Goal: Task Accomplishment & Management: Manage account settings

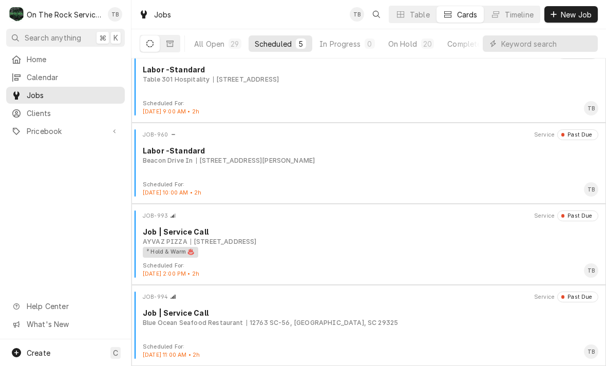
scroll to position [98, 0]
click at [400, 254] on div "² Hold & Warm ♨️" at bounding box center [367, 252] width 448 height 11
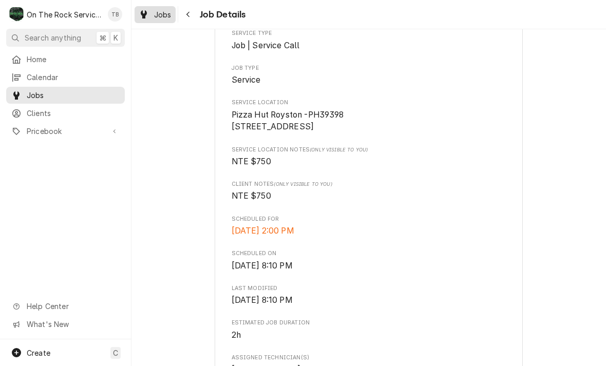
click at [154, 16] on div "Jobs" at bounding box center [155, 14] width 37 height 13
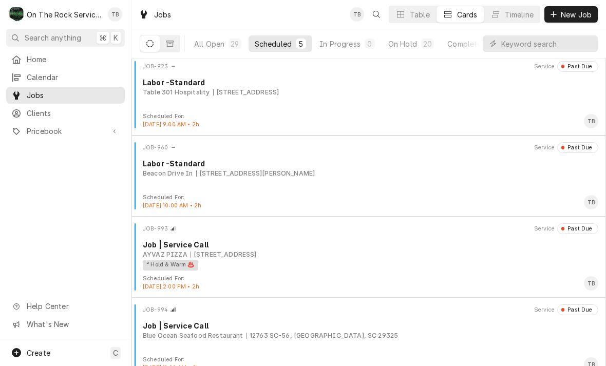
scroll to position [86, 0]
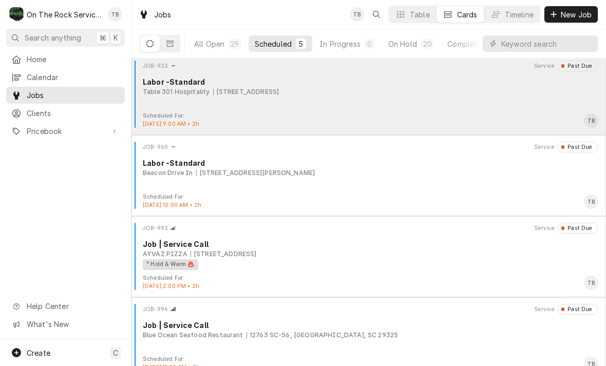
click at [319, 109] on div "JOB-923 Service Past Due Labor -Standard Table 301 Hospitality 170 Riverplace, …" at bounding box center [369, 86] width 466 height 51
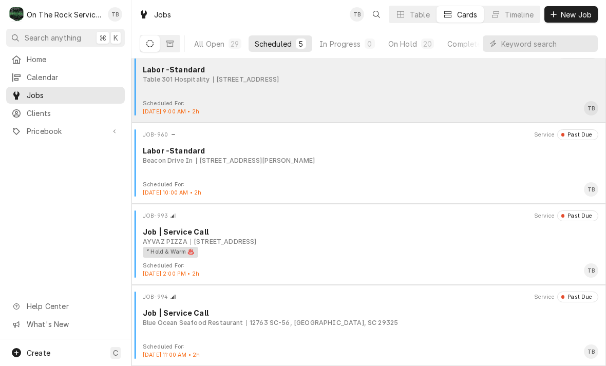
scroll to position [98, 0]
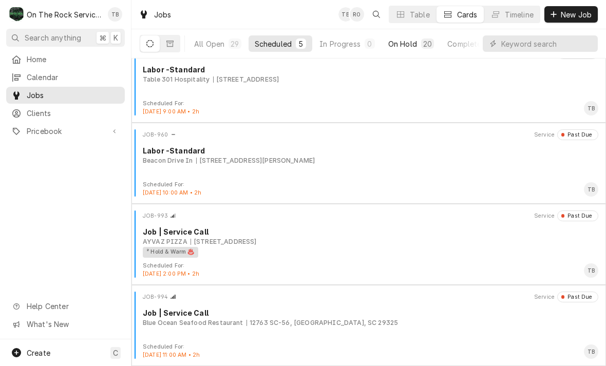
click at [419, 45] on button "On Hold 20" at bounding box center [411, 43] width 58 height 16
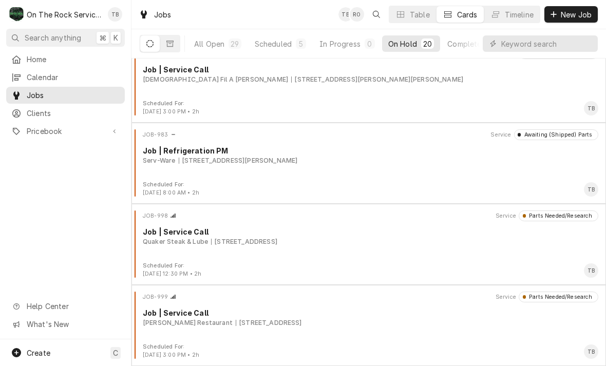
scroll to position [1315, 0]
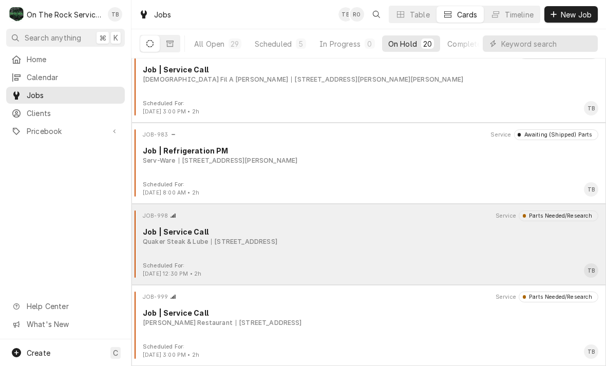
click at [277, 231] on div "Job | Service Call" at bounding box center [370, 231] width 455 height 11
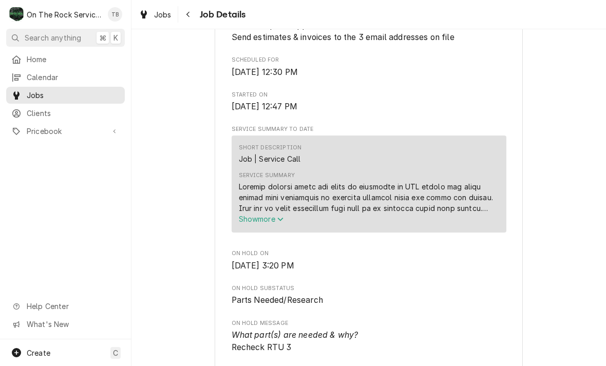
scroll to position [331, 0]
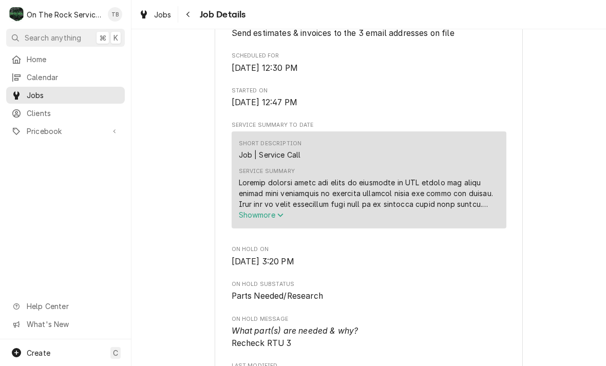
click at [278, 218] on span "Show more" at bounding box center [261, 215] width 45 height 9
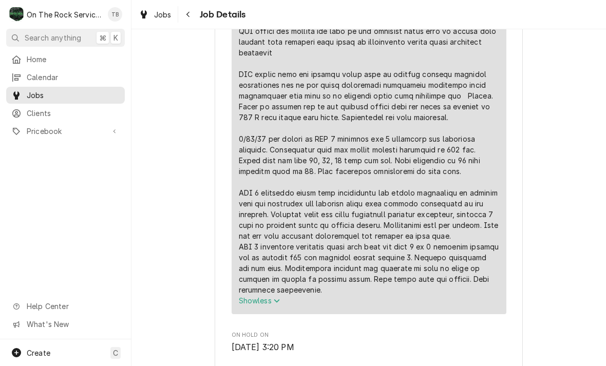
scroll to position [526, 0]
click at [191, 18] on div "Navigate back" at bounding box center [188, 14] width 10 height 10
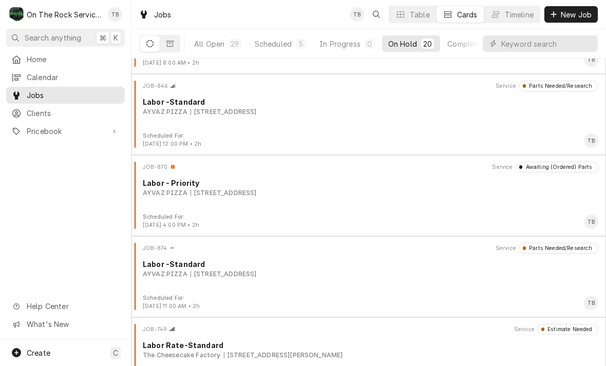
scroll to position [393, 0]
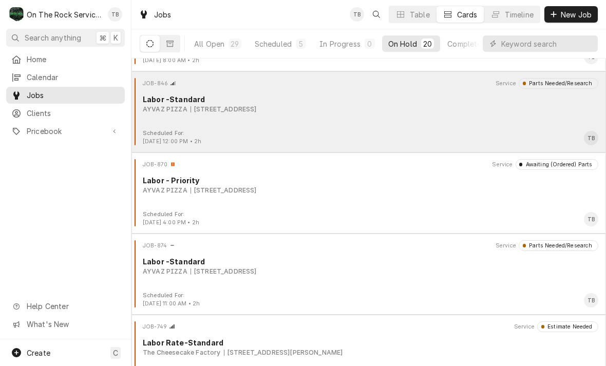
click at [305, 117] on div "JOB-846 Service Parts Needed/Research Labor -Standard AYVAZ PIZZA [STREET_ADDRE…" at bounding box center [369, 103] width 466 height 51
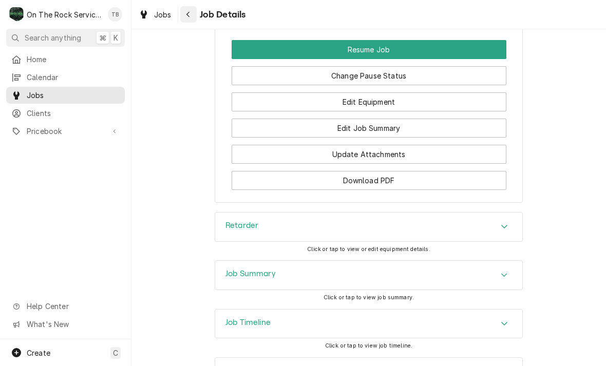
click at [188, 13] on icon "Navigate back" at bounding box center [187, 15] width 3 height 6
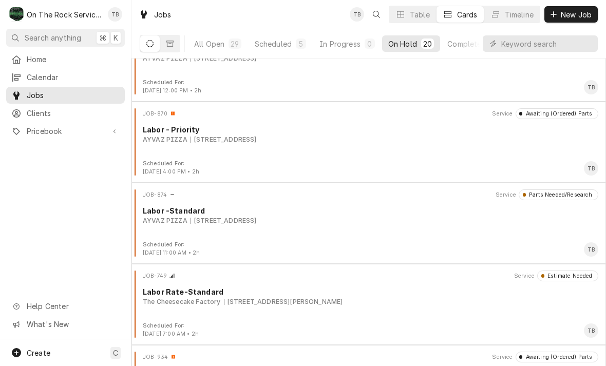
scroll to position [445, 0]
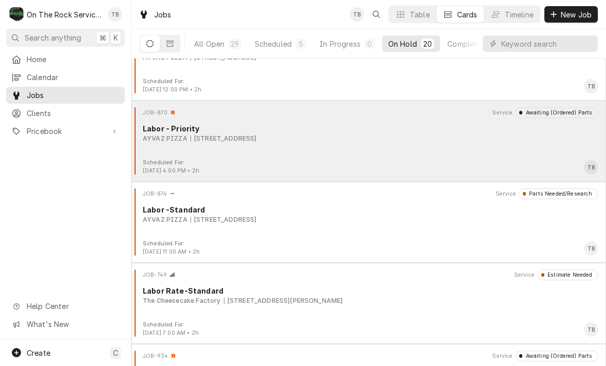
click at [347, 150] on div "JOB-870 Service Awaiting (Ordered) Parts Labor - Priority AYVAZ PIZZA 2803 Main…" at bounding box center [369, 132] width 466 height 51
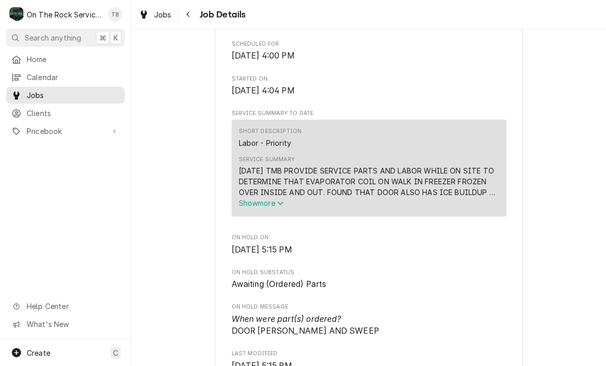
scroll to position [319, 0]
click at [280, 206] on icon "Service Summary" at bounding box center [280, 202] width 6 height 7
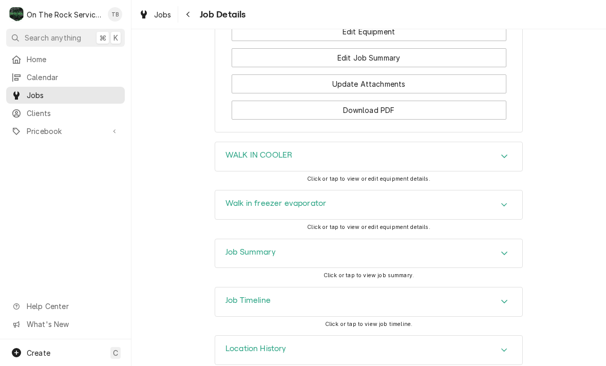
scroll to position [1392, 0]
click at [194, 18] on button "Navigate back" at bounding box center [188, 14] width 16 height 16
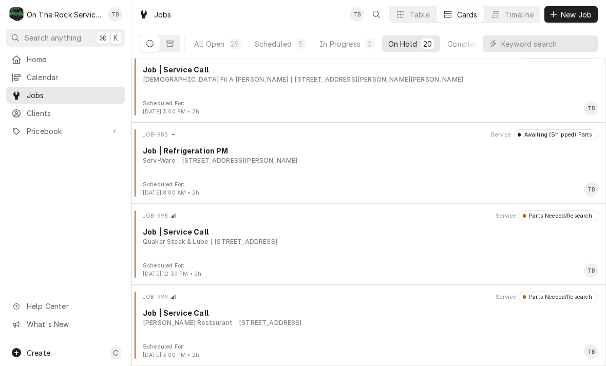
scroll to position [1315, 0]
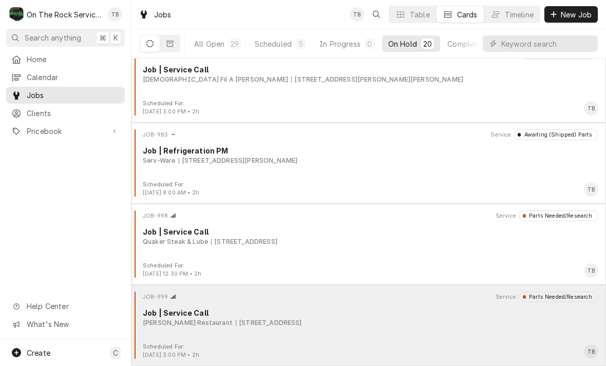
click at [272, 320] on div "1000 N Pine St Suite 33, Spartanburg, SC 29303" at bounding box center [269, 322] width 66 height 9
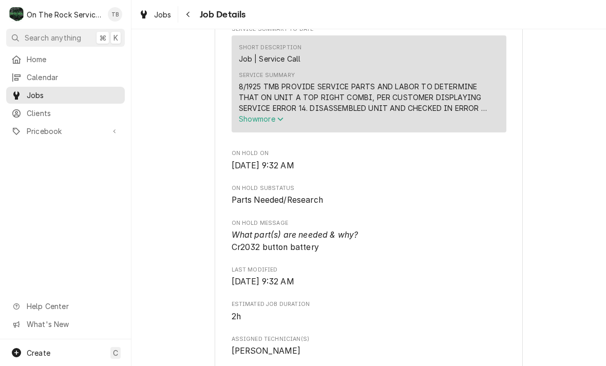
scroll to position [431, 0]
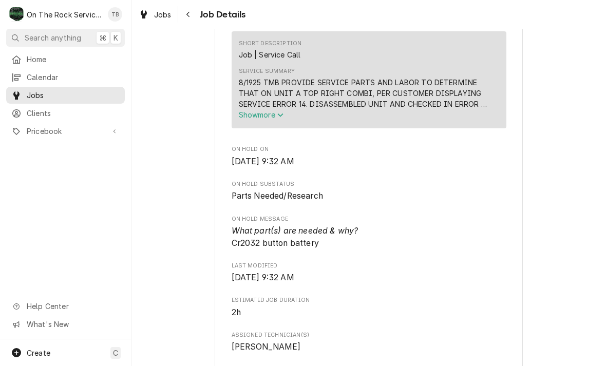
click at [281, 117] on icon "Service Summary" at bounding box center [280, 115] width 6 height 4
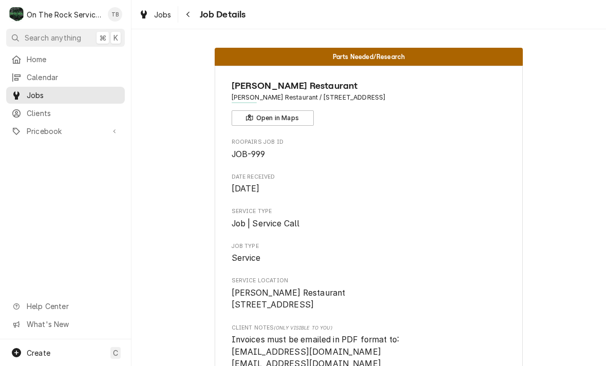
scroll to position [0, 0]
click at [194, 15] on button "Navigate back" at bounding box center [188, 14] width 16 height 16
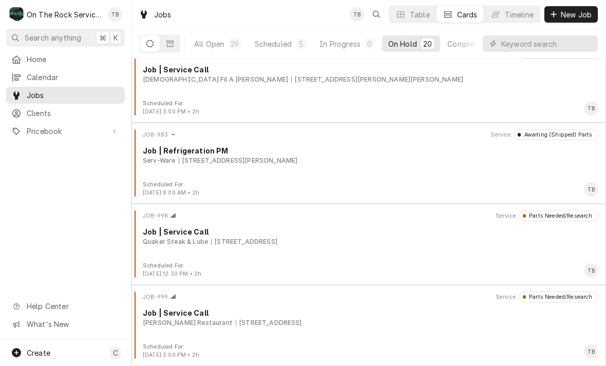
scroll to position [1315, 0]
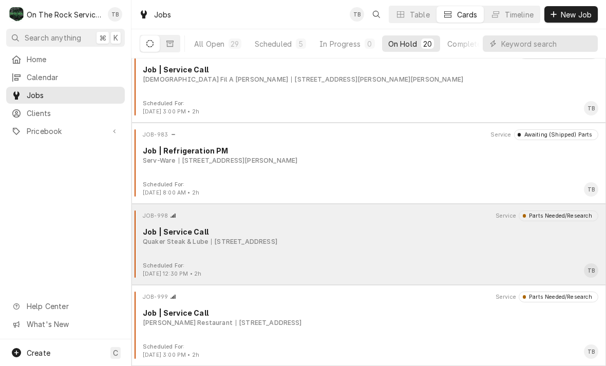
click at [259, 239] on div "[STREET_ADDRESS]" at bounding box center [244, 241] width 66 height 9
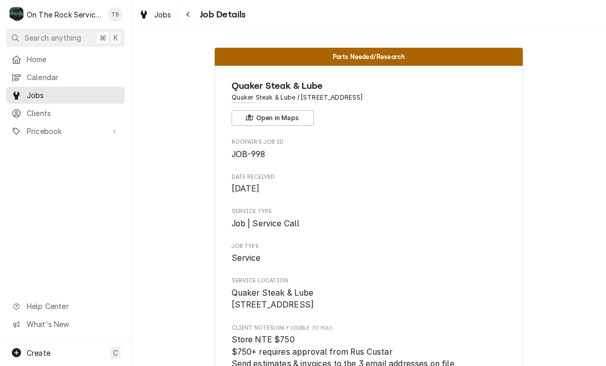
click at [184, 29] on div "Parts Needed/Research Quaker Steak & Lube Quaker Steak & Lube / [STREET_ADDRESS…" at bounding box center [368, 197] width 474 height 337
click at [188, 12] on icon "Navigate back" at bounding box center [188, 14] width 5 height 7
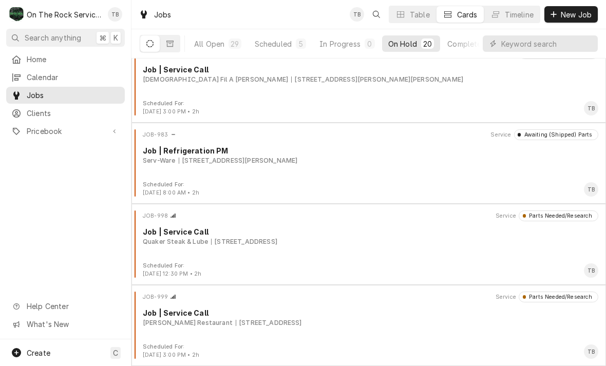
scroll to position [1315, 0]
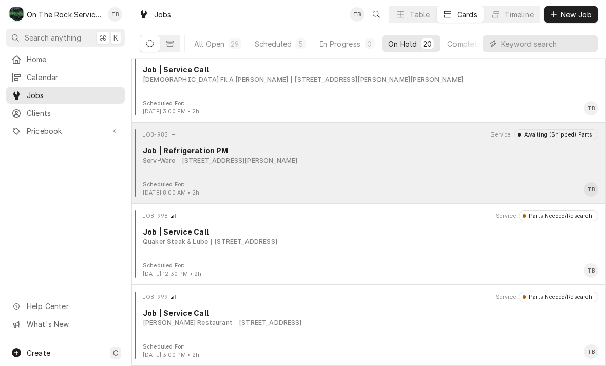
click at [301, 173] on div "JOB-983 Service Awaiting (Shipped) Parts Job | Refrigeration PM Serv-Ware 170 R…" at bounding box center [369, 154] width 466 height 51
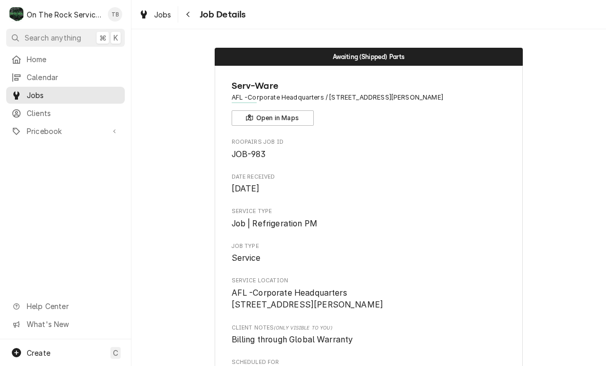
click at [182, 18] on button "Navigate back" at bounding box center [188, 14] width 16 height 16
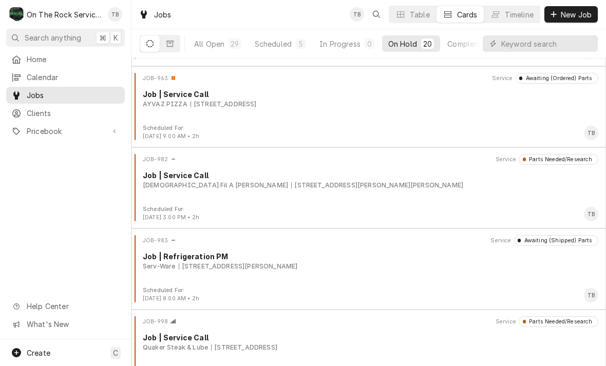
scroll to position [1205, 0]
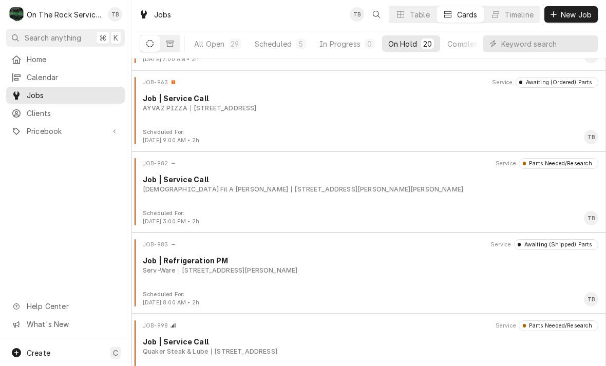
click at [291, 185] on div "135 W Butler Rd, Mauldin, SC 29662" at bounding box center [377, 189] width 172 height 9
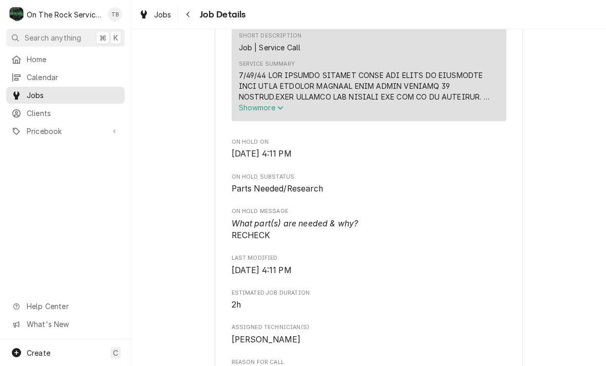
scroll to position [385, 0]
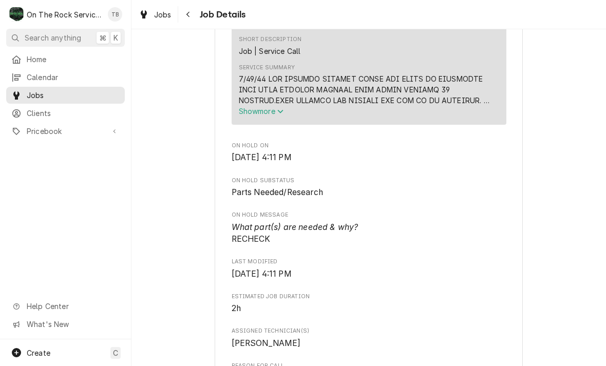
click at [272, 107] on span "Show more" at bounding box center [261, 111] width 45 height 9
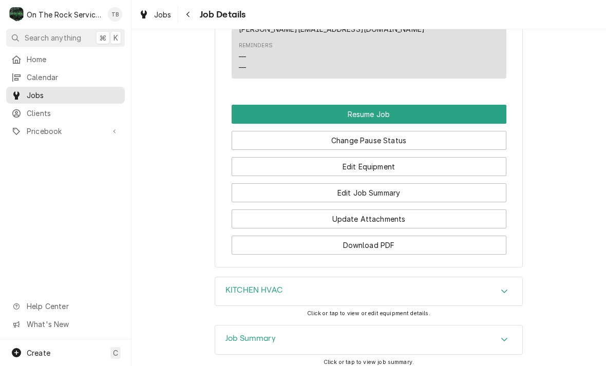
scroll to position [1242, 0]
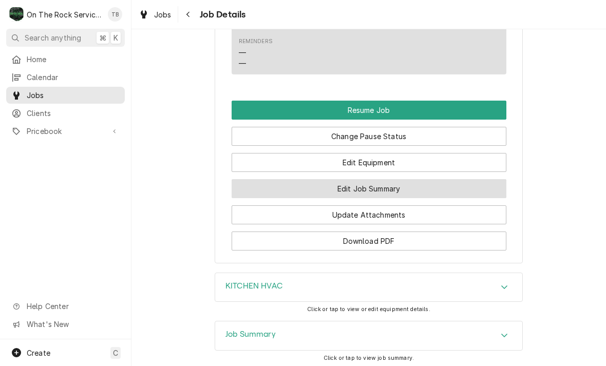
click at [387, 179] on button "Edit Job Summary" at bounding box center [369, 188] width 275 height 19
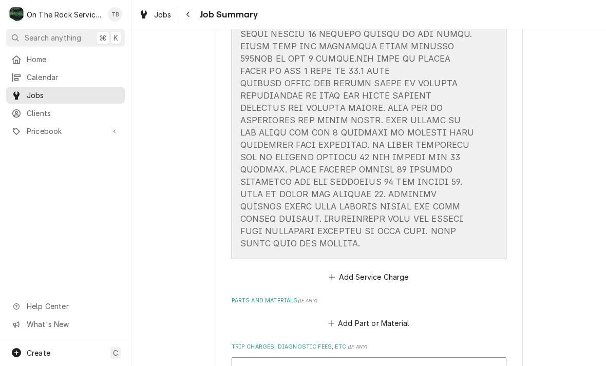
click at [320, 238] on div "Service Summary" at bounding box center [358, 65] width 236 height 377
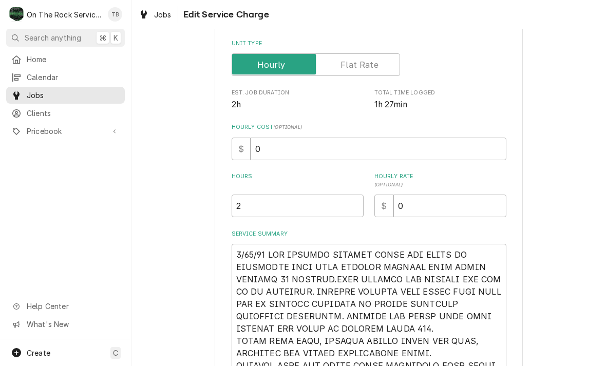
type textarea "x"
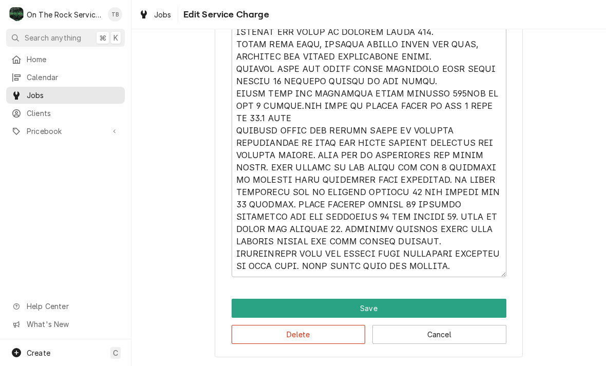
scroll to position [440, 0]
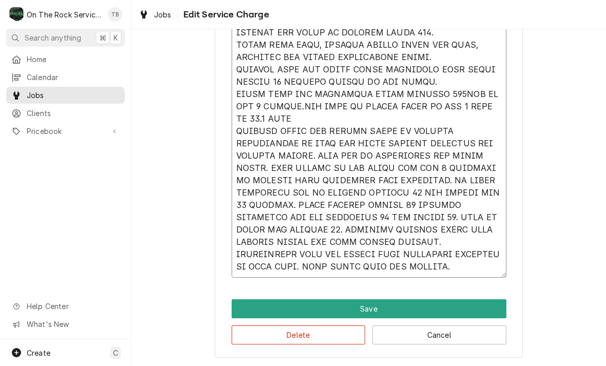
click at [370, 264] on textarea "Service Summary" at bounding box center [369, 113] width 275 height 330
type textarea "[DATE] TMB PROVIDE SERVICE PARTS AND LABOR TO DETERMINE THAT UPON ARRIVAL KITCH…"
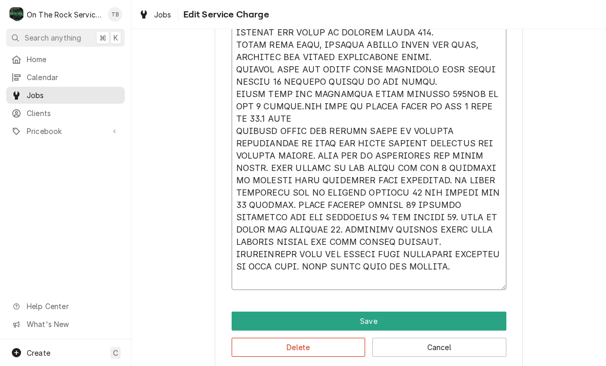
type textarea "x"
type textarea "[DATE] TMB PROVIDE SERVICE PARTS AND LABOR TO DETERMINE THAT UPON ARRIVAL KITCH…"
type textarea "x"
type textarea "[DATE] TMB PROVIDE SERVICE PARTS AND LABOR TO DETERMINE THAT UPON ARRIVAL KITCH…"
type textarea "x"
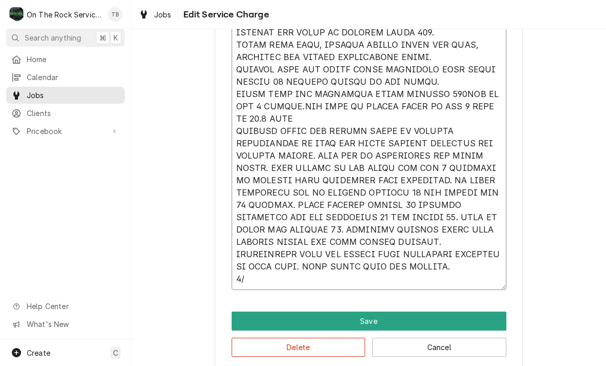
type textarea "[DATE] TMB PROVIDE SERVICE PARTS AND LABOR TO DETERMINE THAT UPON ARRIVAL KITCH…"
type textarea "x"
type textarea "[DATE] TMB PROVIDE SERVICE PARTS AND LABOR TO DETERMINE THAT UPON ARRIVAL KITCH…"
type textarea "x"
type textarea "[DATE] TMB PROVIDE SERVICE PARTS AND LABOR TO DETERMINE THAT UPON ARRIVAL KITCH…"
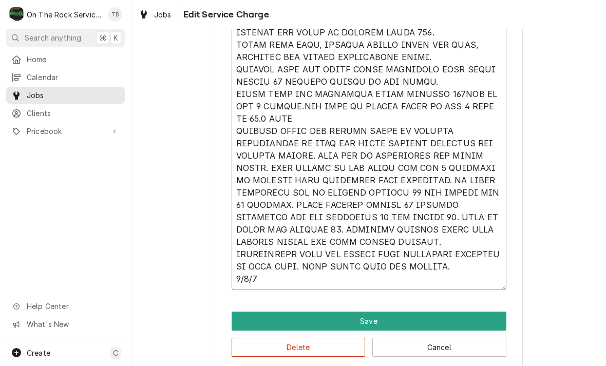
type textarea "x"
type textarea "8/15/25 TMB PROVIDE SERVICE PARTS AND LABOR TO DETERMINE THAT UPON ARRIVAL KITC…"
type textarea "x"
type textarea "8/15/25 TMB PROVIDE SERVICE PARTS AND LABOR TO DETERMINE THAT UPON ARRIVAL KITC…"
type textarea "x"
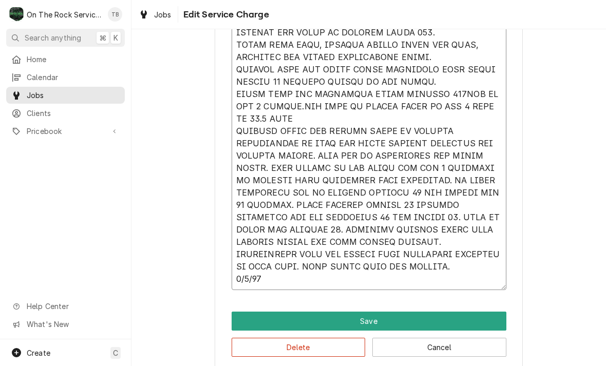
type textarea "8/15/25 TMB PROVIDE SERVICE PARTS AND LABOR TO DETERMINE THAT UPON ARRIVAL KITC…"
type textarea "x"
type textarea "8/15/25 TMB PROVIDE SERVICE PARTS AND LABOR TO DETERMINE THAT UPON ARRIVAL KITC…"
type textarea "x"
type textarea "8/15/25 TMB PROVIDE SERVICE PARTS AND LABOR TO DETERMINE THAT UPON ARRIVAL KITC…"
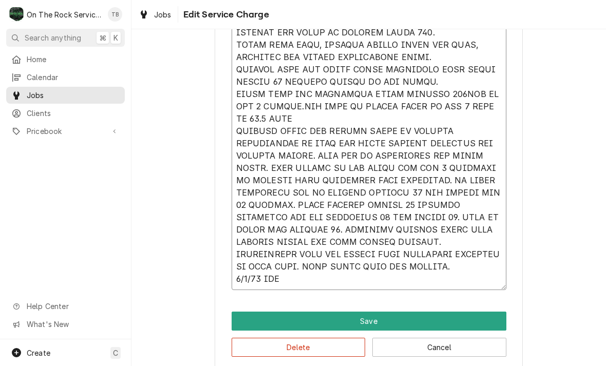
type textarea "x"
type textarea "8/15/25 TMB PROVIDE SERVICE PARTS AND LABOR TO DETERMINE THAT UPON ARRIVAL KITC…"
type textarea "x"
type textarea "8/15/25 TMB PROVIDE SERVICE PARTS AND LABOR TO DETERMINE THAT UPON ARRIVAL KITC…"
type textarea "x"
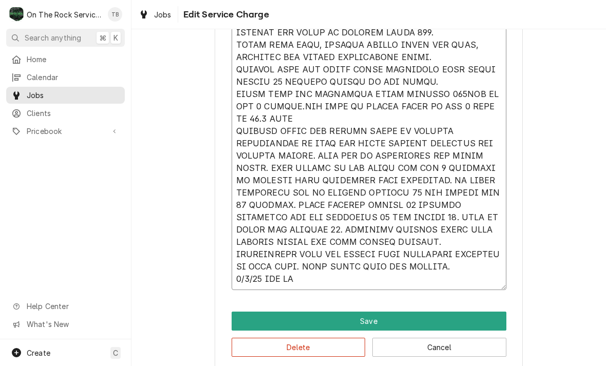
type textarea "8/15/25 TMB PROVIDE SERVICE PARTS AND LABOR TO DETERMINE THAT UPON ARRIVAL KITC…"
type textarea "x"
type textarea "8/15/25 TMB PROVIDE SERVICE PARTS AND LABOR TO DETERMINE THAT UPON ARRIVAL KITC…"
type textarea "x"
type textarea "8/15/25 TMB PROVIDE SERVICE PARTS AND LABOR TO DETERMINE THAT UPON ARRIVAL KITC…"
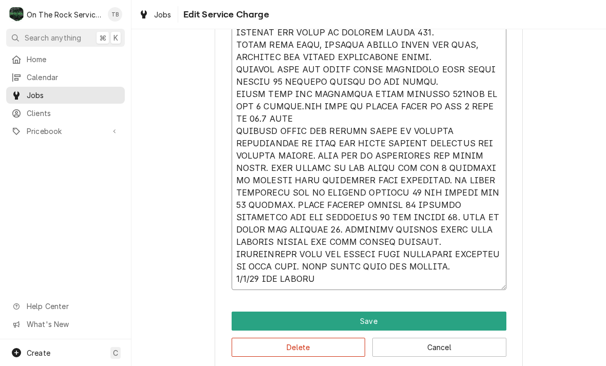
type textarea "x"
type textarea "8/15/25 TMB PROVIDE SERVICE PARTS AND LABOR TO DETERMINE THAT UPON ARRIVAL KITC…"
type textarea "x"
type textarea "8/15/25 TMB PROVIDE SERVICE PARTS AND LABOR TO DETERMINE THAT UPON ARRIVAL KITC…"
type textarea "x"
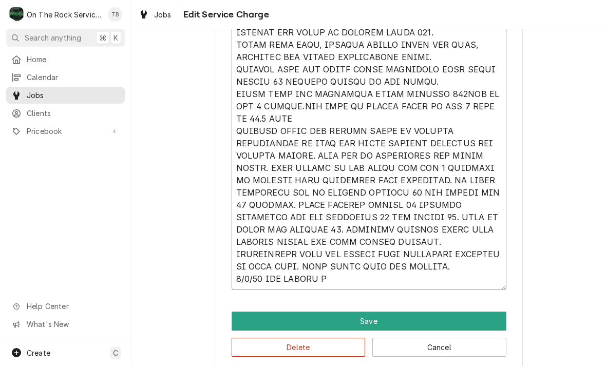
type textarea "8/15/25 TMB PROVIDE SERVICE PARTS AND LABOR TO DETERMINE THAT UPON ARRIVAL KITC…"
type textarea "x"
type textarea "8/15/25 TMB PROVIDE SERVICE PARTS AND LABOR TO DETERMINE THAT UPON ARRIVAL KITC…"
type textarea "x"
type textarea "8/15/25 TMB PROVIDE SERVICE PARTS AND LABOR TO DETERMINE THAT UPON ARRIVAL KITC…"
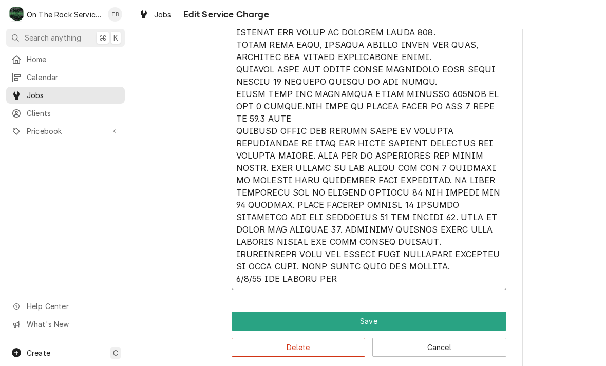
type textarea "x"
type textarea "8/15/25 TMB PROVIDE SERVICE PARTS AND LABOR TO DETERMINE THAT UPON ARRIVAL KITC…"
type textarea "x"
type textarea "8/15/25 TMB PROVIDE SERVICE PARTS AND LABOR TO DETERMINE THAT UPON ARRIVAL KITC…"
type textarea "x"
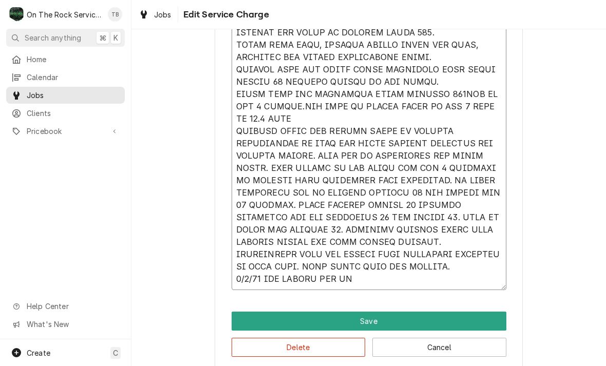
type textarea "8/15/25 TMB PROVIDE SERVICE PARTS AND LABOR TO DETERMINE THAT UPON ARRIVAL KITC…"
type textarea "x"
type textarea "8/15/25 TMB PROVIDE SERVICE PARTS AND LABOR TO DETERMINE THAT UPON ARRIVAL KITC…"
type textarea "x"
type textarea "8/15/25 TMB PROVIDE SERVICE PARTS AND LABOR TO DETERMINE THAT UPON ARRIVAL KITC…"
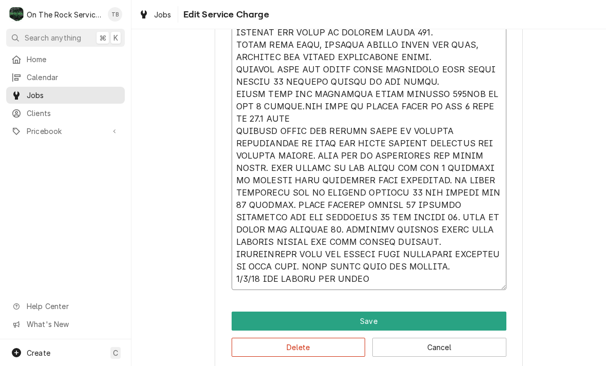
type textarea "x"
type textarea "8/15/25 TMB PROVIDE SERVICE PARTS AND LABOR TO DETERMINE THAT UPON ARRIVAL KITC…"
type textarea "x"
type textarea "8/15/25 TMB PROVIDE SERVICE PARTS AND LABOR TO DETERMINE THAT UPON ARRIVAL KITC…"
type textarea "x"
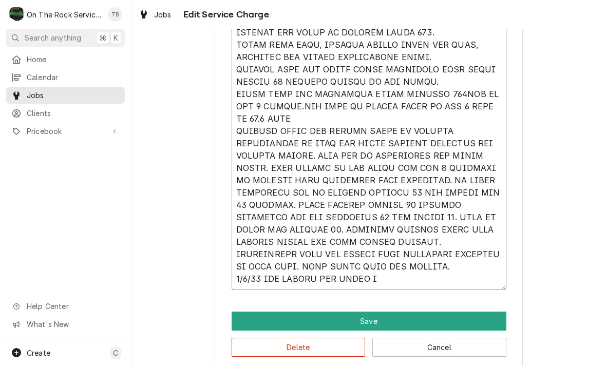
type textarea "8/15/25 TMB PROVIDE SERVICE PARTS AND LABOR TO DETERMINE THAT UPON ARRIVAL KITC…"
type textarea "x"
type textarea "8/15/25 TMB PROVIDE SERVICE PARTS AND LABOR TO DETERMINE THAT UPON ARRIVAL KITC…"
type textarea "x"
type textarea "8/15/25 TMB PROVIDE SERVICE PARTS AND LABOR TO DETERMINE THAT UPON ARRIVAL KITC…"
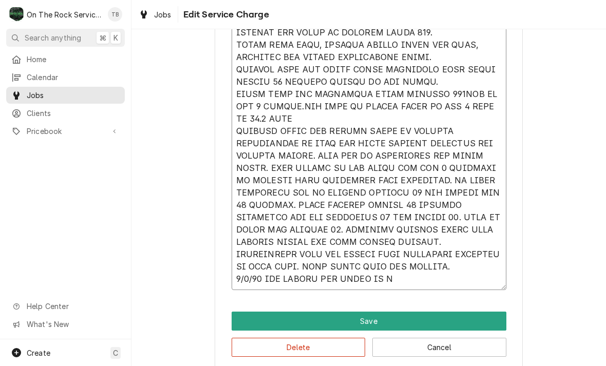
type textarea "x"
type textarea "8/15/25 TMB PROVIDE SERVICE PARTS AND LABOR TO DETERMINE THAT UPON ARRIVAL KITC…"
type textarea "x"
type textarea "8/15/25 TMB PROVIDE SERVICE PARTS AND LABOR TO DETERMINE THAT UPON ARRIVAL KITC…"
type textarea "x"
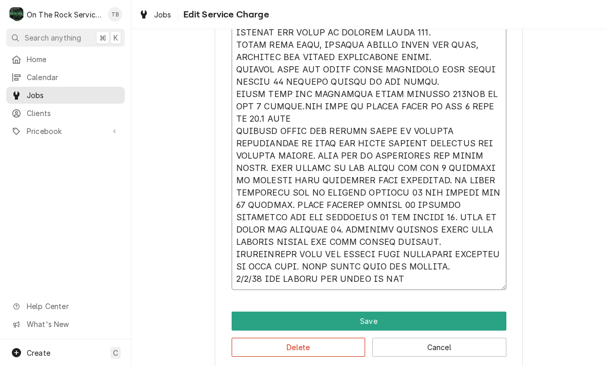
type textarea "8/15/25 TMB PROVIDE SERVICE PARTS AND LABOR TO DETERMINE THAT UPON ARRIVAL KITC…"
type textarea "x"
type textarea "8/15/25 TMB PROVIDE SERVICE PARTS AND LABOR TO DETERMINE THAT UPON ARRIVAL KITC…"
type textarea "x"
type textarea "8/15/25 TMB PROVIDE SERVICE PARTS AND LABOR TO DETERMINE THAT UPON ARRIVAL KITC…"
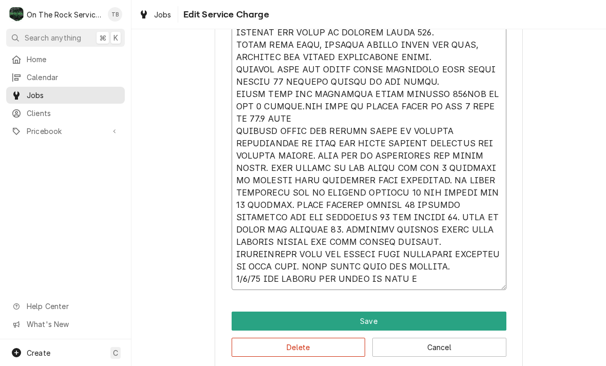
type textarea "x"
type textarea "8/15/25 TMB PROVIDE SERVICE PARTS AND LABOR TO DETERMINE THAT UPON ARRIVAL KITC…"
type textarea "x"
type textarea "8/15/25 TMB PROVIDE SERVICE PARTS AND LABOR TO DETERMINE THAT UPON ARRIVAL KITC…"
type textarea "x"
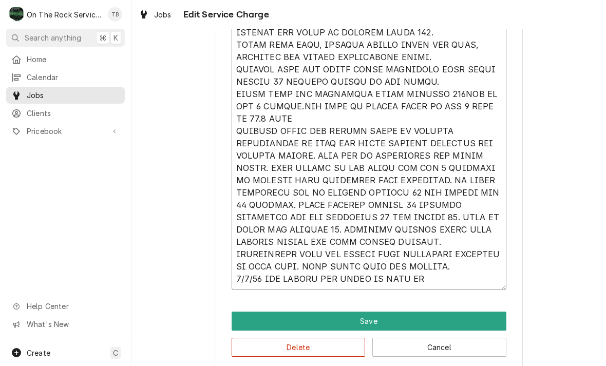
type textarea "8/15/25 TMB PROVIDE SERVICE PARTS AND LABOR TO DETERMINE THAT UPON ARRIVAL KITC…"
type textarea "x"
type textarea "8/15/25 TMB PROVIDE SERVICE PARTS AND LABOR TO DETERMINE THAT UPON ARRIVAL KITC…"
type textarea "x"
type textarea "8/15/25 TMB PROVIDE SERVICE PARTS AND LABOR TO DETERMINE THAT UPON ARRIVAL KITC…"
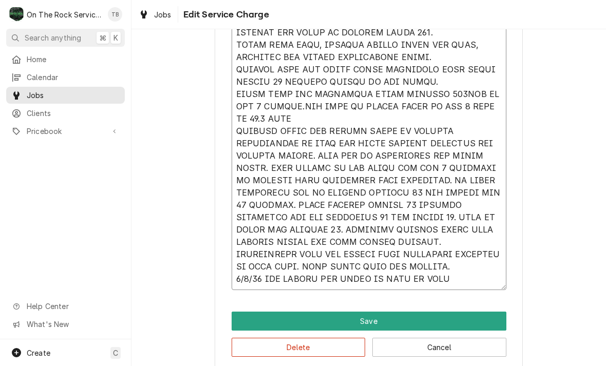
type textarea "x"
type textarea "8/15/25 TMB PROVIDE SERVICE PARTS AND LABOR TO DETERMINE THAT UPON ARRIVAL KITC…"
type textarea "x"
type textarea "8/15/25 TMB PROVIDE SERVICE PARTS AND LABOR TO DETERMINE THAT UPON ARRIVAL KITC…"
type textarea "x"
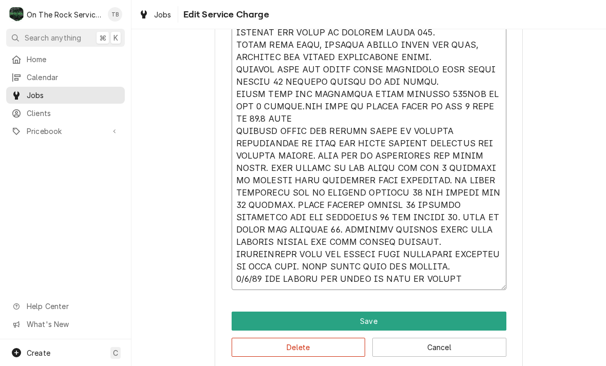
type textarea "8/15/25 TMB PROVIDE SERVICE PARTS AND LABOR TO DETERMINE THAT UPON ARRIVAL KITC…"
type textarea "x"
type textarea "8/15/25 TMB PROVIDE SERVICE PARTS AND LABOR TO DETERMINE THAT UPON ARRIVAL KITC…"
type textarea "x"
type textarea "8/15/25 TMB PROVIDE SERVICE PARTS AND LABOR TO DETERMINE THAT UPON ARRIVAL KITC…"
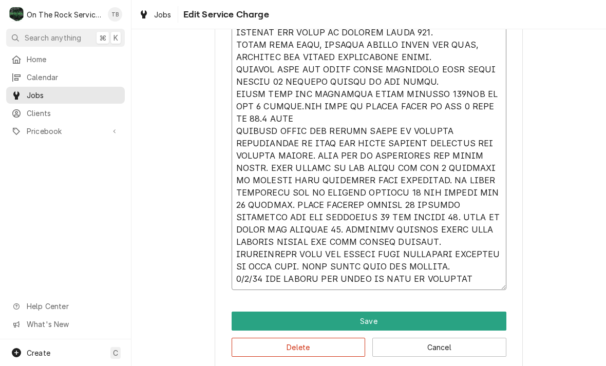
type textarea "x"
type textarea "8/15/25 TMB PROVIDE SERVICE PARTS AND LABOR TO DETERMINE THAT UPON ARRIVAL KITC…"
type textarea "x"
type textarea "8/15/25 TMB PROVIDE SERVICE PARTS AND LABOR TO DETERMINE THAT UPON ARRIVAL KITC…"
type textarea "x"
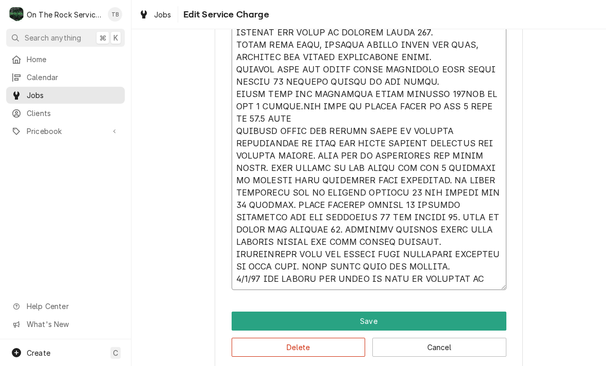
type textarea "8/15/25 TMB PROVIDE SERVICE PARTS AND LABOR TO DETERMINE THAT UPON ARRIVAL KITC…"
type textarea "x"
type textarea "8/15/25 TMB PROVIDE SERVICE PARTS AND LABOR TO DETERMINE THAT UPON ARRIVAL KITC…"
type textarea "x"
type textarea "8/15/25 TMB PROVIDE SERVICE PARTS AND LABOR TO DETERMINE THAT UPON ARRIVAL KITC…"
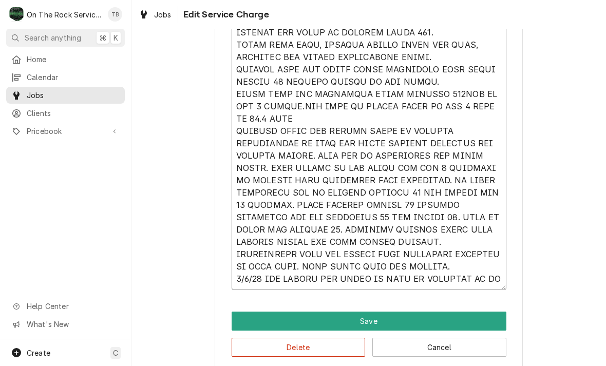
type textarea "x"
type textarea "8/15/25 TMB PROVIDE SERVICE PARTS AND LABOR TO DETERMINE THAT UPON ARRIVAL KITC…"
type textarea "x"
type textarea "8/15/25 TMB PROVIDE SERVICE PARTS AND LABOR TO DETERMINE THAT UPON ARRIVAL KITC…"
type textarea "x"
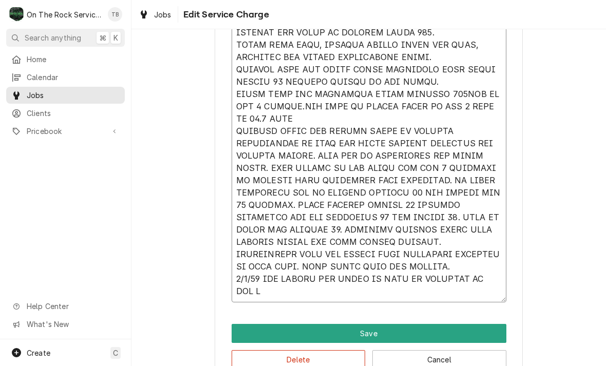
type textarea "8/15/25 TMB PROVIDE SERVICE PARTS AND LABOR TO DETERMINE THAT UPON ARRIVAL KITC…"
type textarea "x"
type textarea "8/15/25 TMB PROVIDE SERVICE PARTS AND LABOR TO DETERMINE THAT UPON ARRIVAL KITC…"
type textarea "x"
type textarea "8/15/25 TMB PROVIDE SERVICE PARTS AND LABOR TO DETERMINE THAT UPON ARRIVAL KITC…"
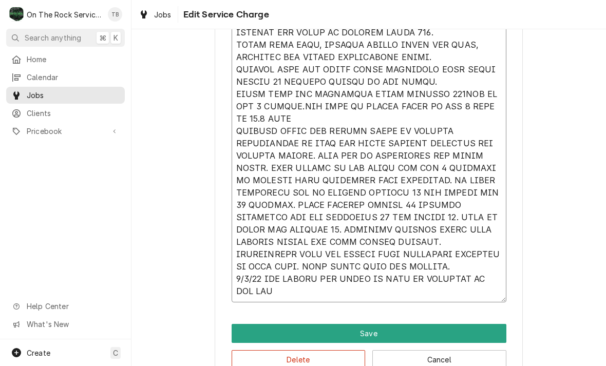
type textarea "x"
type textarea "8/15/25 TMB PROVIDE SERVICE PARTS AND LABOR TO DETERMINE THAT UPON ARRIVAL KITC…"
type textarea "x"
type textarea "8/15/25 TMB PROVIDE SERVICE PARTS AND LABOR TO DETERMINE THAT UPON ARRIVAL KITC…"
type textarea "x"
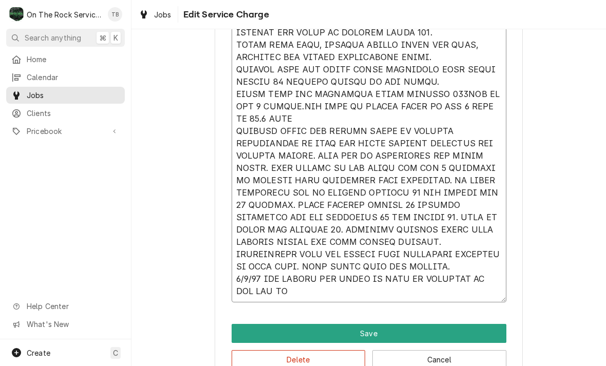
type textarea "8/15/25 TMB PROVIDE SERVICE PARTS AND LABOR TO DETERMINE THAT UPON ARRIVAL KITC…"
type textarea "x"
type textarea "8/15/25 TMB PROVIDE SERVICE PARTS AND LABOR TO DETERMINE THAT UPON ARRIVAL KITC…"
type textarea "x"
type textarea "8/15/25 TMB PROVIDE SERVICE PARTS AND LABOR TO DETERMINE THAT UPON ARRIVAL KITC…"
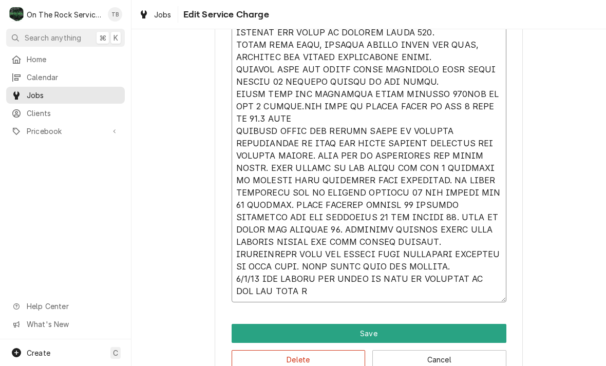
type textarea "x"
type textarea "8/15/25 TMB PROVIDE SERVICE PARTS AND LABOR TO DETERMINE THAT UPON ARRIVAL KITC…"
type textarea "x"
type textarea "8/15/25 TMB PROVIDE SERVICE PARTS AND LABOR TO DETERMINE THAT UPON ARRIVAL KITC…"
type textarea "x"
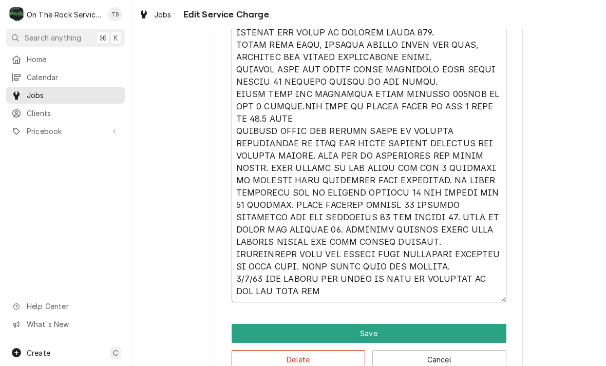
type textarea "8/15/25 TMB PROVIDE SERVICE PARTS AND LABOR TO DETERMINE THAT UPON ARRIVAL KITC…"
type textarea "x"
type textarea "8/15/25 TMB PROVIDE SERVICE PARTS AND LABOR TO DETERMINE THAT UPON ARRIVAL KITC…"
type textarea "x"
type textarea "8/15/25 TMB PROVIDE SERVICE PARTS AND LABOR TO DETERMINE THAT UPON ARRIVAL KITC…"
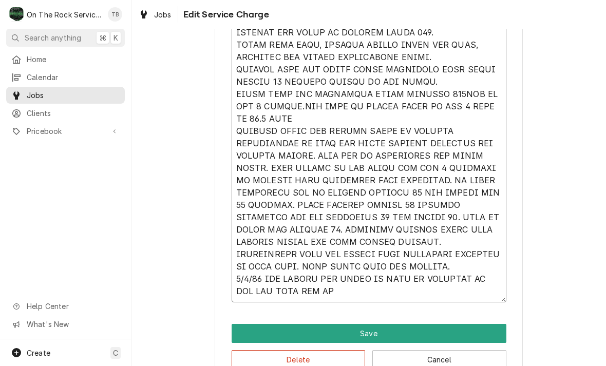
type textarea "x"
type textarea "8/15/25 TMB PROVIDE SERVICE PARTS AND LABOR TO DETERMINE THAT UPON ARRIVAL KITC…"
type textarea "x"
type textarea "8/15/25 TMB PROVIDE SERVICE PARTS AND LABOR TO DETERMINE THAT UPON ARRIVAL KITC…"
type textarea "x"
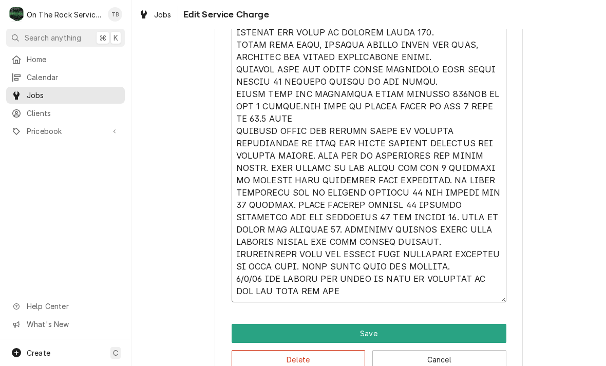
type textarea "8/15/25 TMB PROVIDE SERVICE PARTS AND LABOR TO DETERMINE THAT UPON ARRIVAL KITC…"
type textarea "x"
type textarea "8/15/25 TMB PROVIDE SERVICE PARTS AND LABOR TO DETERMINE THAT UPON ARRIVAL KITC…"
type textarea "x"
type textarea "8/15/25 TMB PROVIDE SERVICE PARTS AND LABOR TO DETERMINE THAT UPON ARRIVAL KITC…"
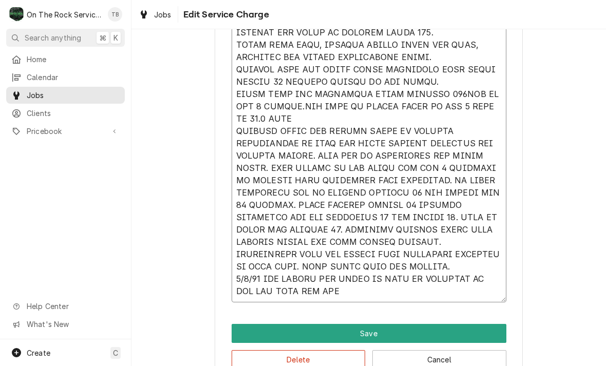
type textarea "x"
type textarea "8/15/25 TMB PROVIDE SERVICE PARTS AND LABOR TO DETERMINE THAT UPON ARRIVAL KITC…"
type textarea "x"
type textarea "8/15/25 TMB PROVIDE SERVICE PARTS AND LABOR TO DETERMINE THAT UPON ARRIVAL KITC…"
type textarea "x"
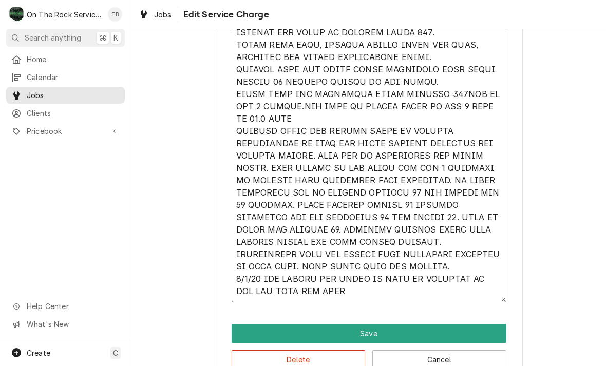
type textarea "8/15/25 TMB PROVIDE SERVICE PARTS AND LABOR TO DETERMINE THAT UPON ARRIVAL KITC…"
type textarea "x"
type textarea "8/15/25 TMB PROVIDE SERVICE PARTS AND LABOR TO DETERMINE THAT UPON ARRIVAL KITC…"
type textarea "x"
type textarea "8/15/25 TMB PROVIDE SERVICE PARTS AND LABOR TO DETERMINE THAT UPON ARRIVAL KITC…"
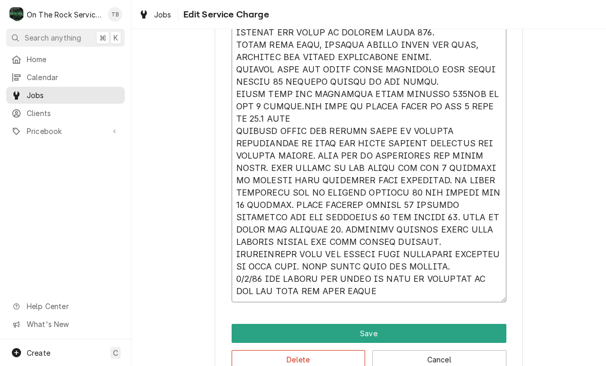
type textarea "x"
type textarea "8/15/25 TMB PROVIDE SERVICE PARTS AND LABOR TO DETERMINE THAT UPON ARRIVAL KITC…"
type textarea "x"
type textarea "8/15/25 TMB PROVIDE SERVICE PARTS AND LABOR TO DETERMINE THAT UPON ARRIVAL KITC…"
type textarea "x"
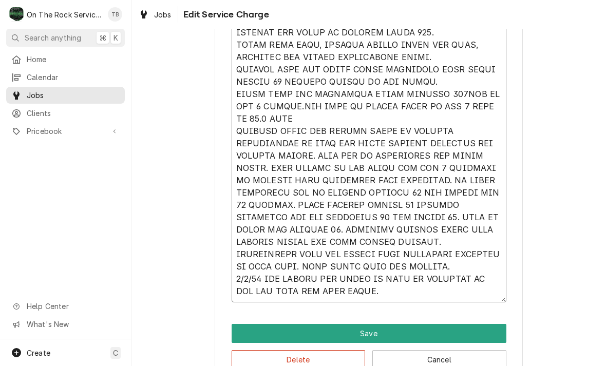
type textarea "8/15/25 TMB PROVIDE SERVICE PARTS AND LABOR TO DETERMINE THAT UPON ARRIVAL KITC…"
type textarea "x"
type textarea "8/15/25 TMB PROVIDE SERVICE PARTS AND LABOR TO DETERMINE THAT UPON ARRIVAL KITC…"
type textarea "x"
type textarea "8/15/25 TMB PROVIDE SERVICE PARTS AND LABOR TO DETERMINE THAT UPON ARRIVAL KITC…"
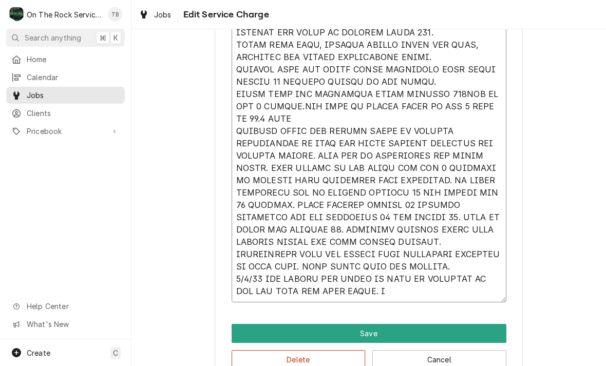
type textarea "x"
type textarea "8/15/25 TMB PROVIDE SERVICE PARTS AND LABOR TO DETERMINE THAT UPON ARRIVAL KITC…"
type textarea "x"
type textarea "8/15/25 TMB PROVIDE SERVICE PARTS AND LABOR TO DETERMINE THAT UPON ARRIVAL KITC…"
type textarea "x"
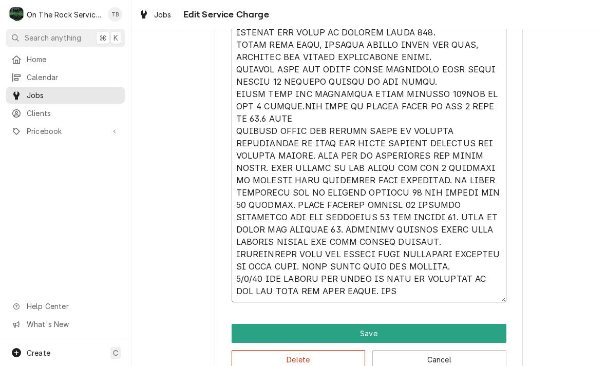
type textarea "8/15/25 TMB PROVIDE SERVICE PARTS AND LABOR TO DETERMINE THAT UPON ARRIVAL KITC…"
type textarea "x"
type textarea "8/15/25 TMB PROVIDE SERVICE PARTS AND LABOR TO DETERMINE THAT UPON ARRIVAL KITC…"
type textarea "x"
type textarea "8/15/25 TMB PROVIDE SERVICE PARTS AND LABOR TO DETERMINE THAT UPON ARRIVAL KITC…"
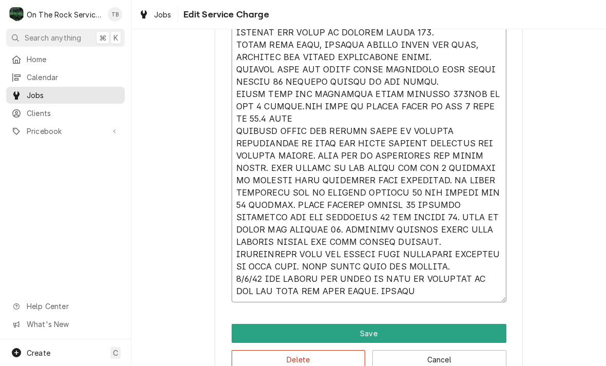
type textarea "x"
type textarea "8/15/25 TMB PROVIDE SERVICE PARTS AND LABOR TO DETERMINE THAT UPON ARRIVAL KITC…"
type textarea "x"
type textarea "8/15/25 TMB PROVIDE SERVICE PARTS AND LABOR TO DETERMINE THAT UPON ARRIVAL KITC…"
type textarea "x"
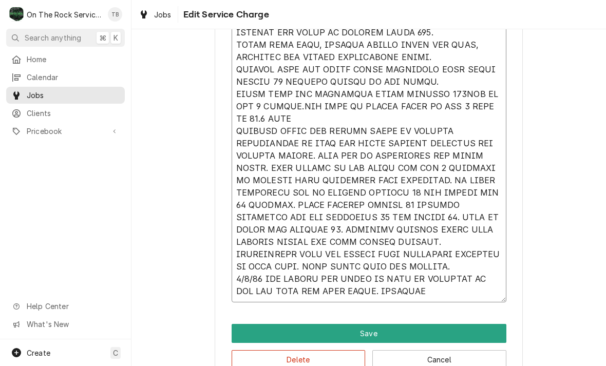
type textarea "8/15/25 TMB PROVIDE SERVICE PARTS AND LABOR TO DETERMINE THAT UPON ARRIVAL KITC…"
type textarea "x"
type textarea "8/15/25 TMB PROVIDE SERVICE PARTS AND LABOR TO DETERMINE THAT UPON ARRIVAL KITC…"
type textarea "x"
type textarea "8/15/25 TMB PROVIDE SERVICE PARTS AND LABOR TO DETERMINE THAT UPON ARRIVAL KITC…"
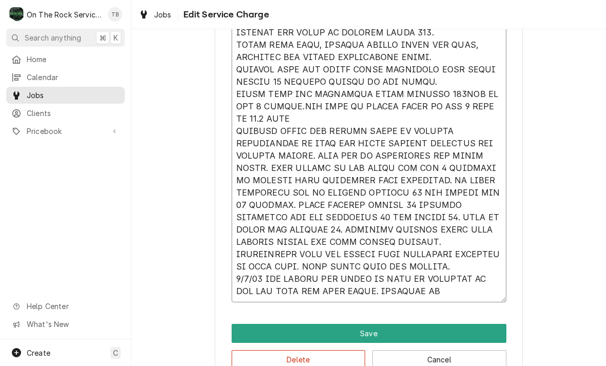
type textarea "x"
type textarea "8/15/25 TMB PROVIDE SERVICE PARTS AND LABOR TO DETERMINE THAT UPON ARRIVAL KITC…"
type textarea "x"
type textarea "8/15/25 TMB PROVIDE SERVICE PARTS AND LABOR TO DETERMINE THAT UPON ARRIVAL KITC…"
type textarea "x"
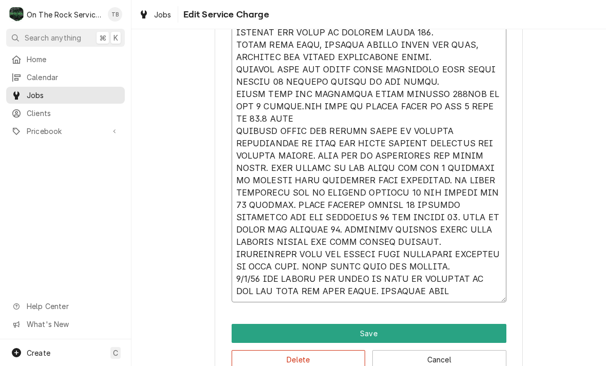
type textarea "8/15/25 TMB PROVIDE SERVICE PARTS AND LABOR TO DETERMINE THAT UPON ARRIVAL KITC…"
type textarea "x"
type textarea "8/15/25 TMB PROVIDE SERVICE PARTS AND LABOR TO DETERMINE THAT UPON ARRIVAL KITC…"
type textarea "x"
type textarea "8/15/25 TMB PROVIDE SERVICE PARTS AND LABOR TO DETERMINE THAT UPON ARRIVAL KITC…"
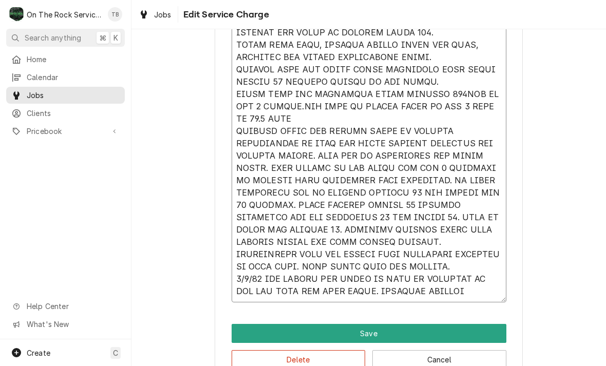
type textarea "x"
type textarea "8/15/25 TMB PROVIDE SERVICE PARTS AND LABOR TO DETERMINE THAT UPON ARRIVAL KITC…"
type textarea "x"
type textarea "8/15/25 TMB PROVIDE SERVICE PARTS AND LABOR TO DETERMINE THAT UPON ARRIVAL KITC…"
type textarea "x"
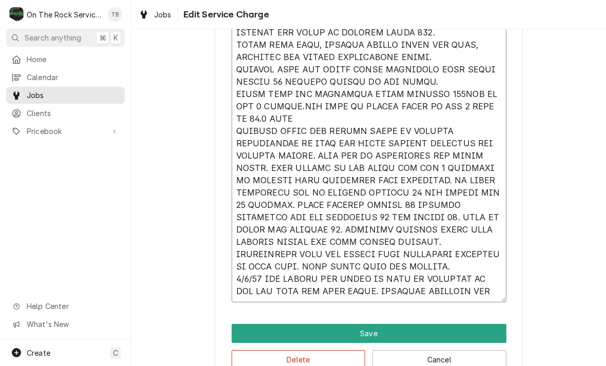
type textarea "8/15/25 TMB PROVIDE SERVICE PARTS AND LABOR TO DETERMINE THAT UPON ARRIVAL KITC…"
type textarea "x"
type textarea "8/15/25 TMB PROVIDE SERVICE PARTS AND LABOR TO DETERMINE THAT UPON ARRIVAL KITC…"
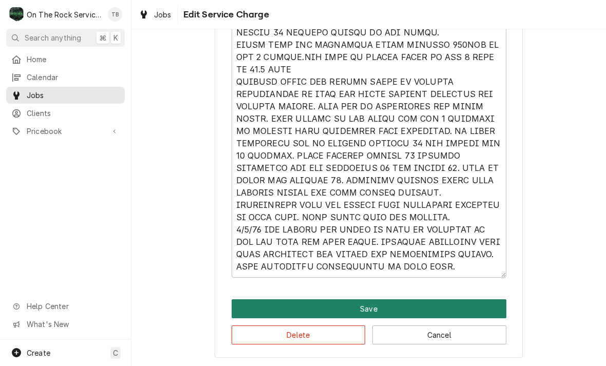
click at [382, 307] on button "Save" at bounding box center [369, 308] width 275 height 19
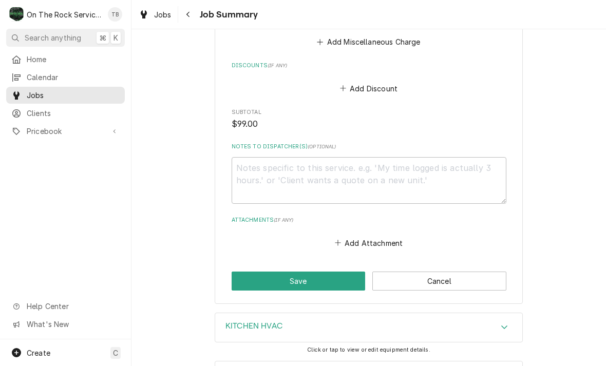
scroll to position [1006, 0]
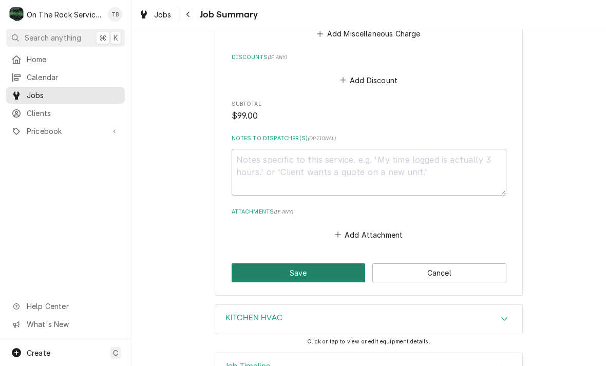
click at [298, 263] on button "Save" at bounding box center [299, 272] width 134 height 19
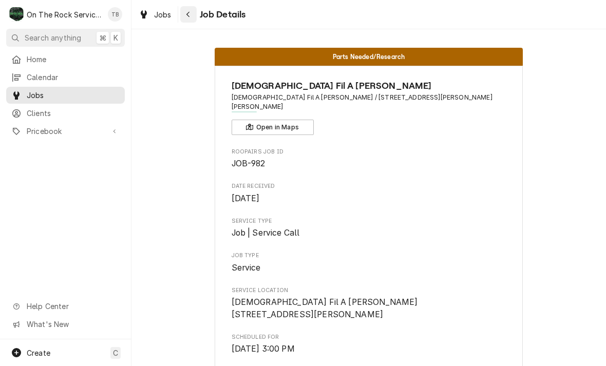
click at [189, 17] on icon "Navigate back" at bounding box center [188, 14] width 5 height 7
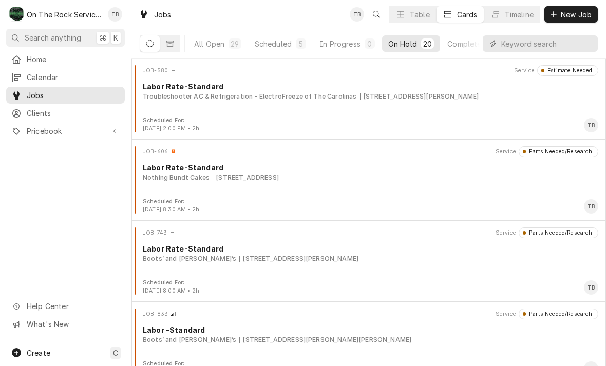
click at [414, 49] on button "On Hold 20" at bounding box center [411, 43] width 58 height 16
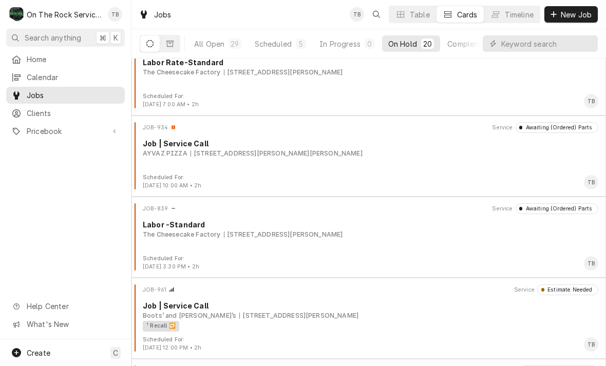
scroll to position [673, 0]
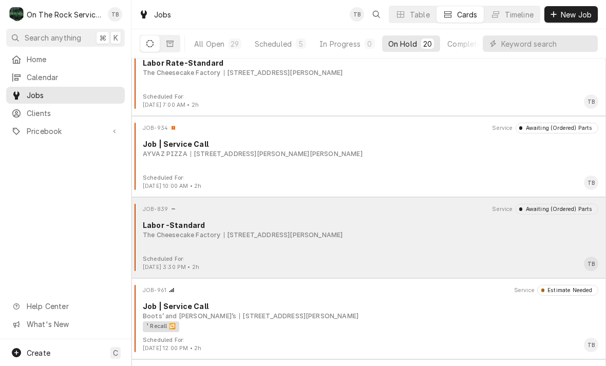
click at [329, 237] on div "700 Haywood Rd, Greenville, SC 29607" at bounding box center [283, 235] width 119 height 9
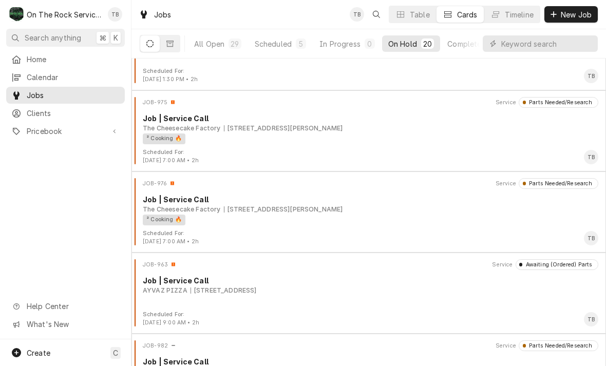
scroll to position [1019, 0]
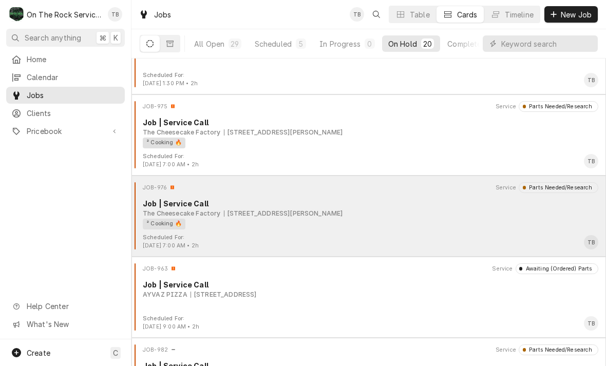
click at [333, 210] on div "[STREET_ADDRESS][PERSON_NAME]" at bounding box center [283, 213] width 119 height 9
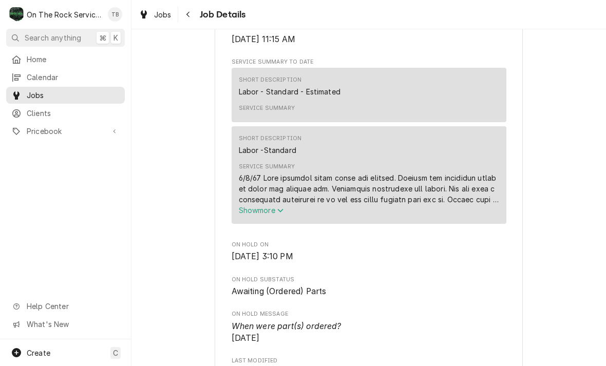
scroll to position [450, 0]
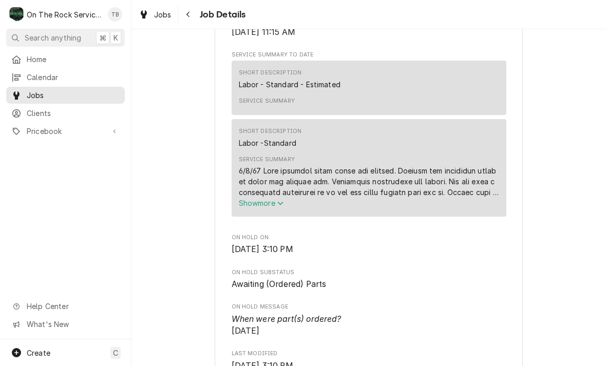
click at [278, 208] on button "Show more" at bounding box center [369, 203] width 260 height 11
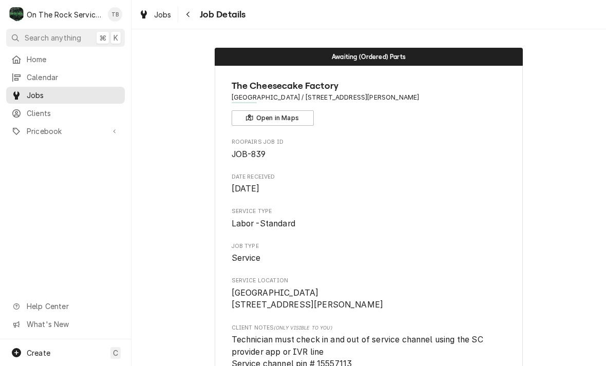
scroll to position [0, 0]
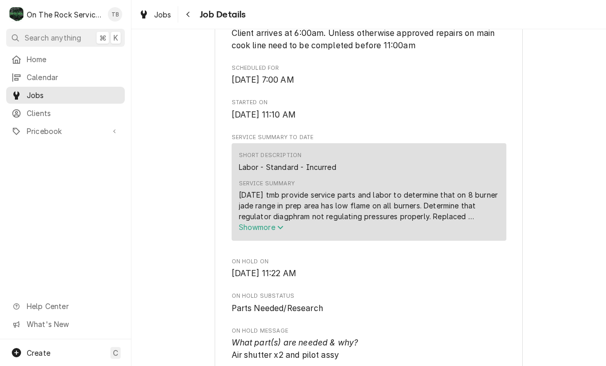
scroll to position [368, 0]
click at [276, 232] on button "Show more" at bounding box center [369, 226] width 260 height 11
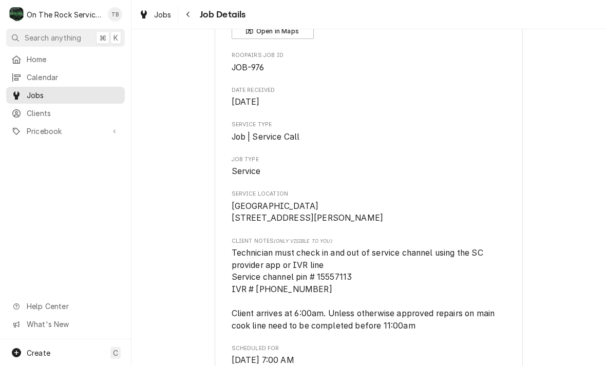
scroll to position [86, 0]
click at [193, 18] on div "Navigate back" at bounding box center [188, 14] width 10 height 10
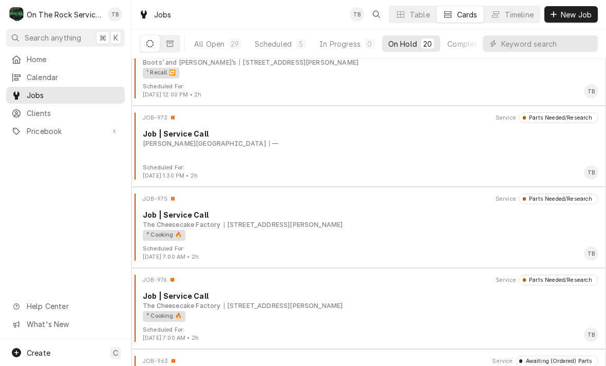
scroll to position [927, 0]
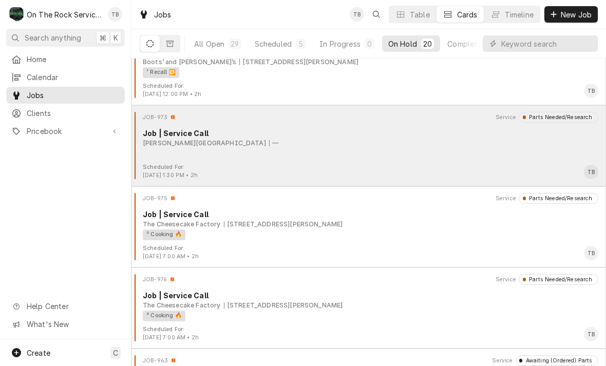
click at [264, 146] on div "[PERSON_NAME][GEOGRAPHIC_DATA] —" at bounding box center [370, 143] width 455 height 9
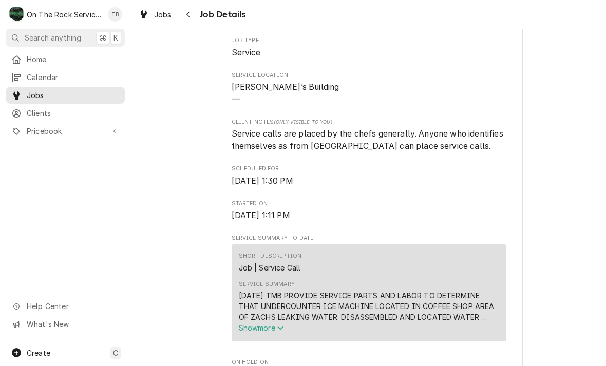
scroll to position [191, 0]
click at [195, 14] on button "Navigate back" at bounding box center [188, 14] width 16 height 16
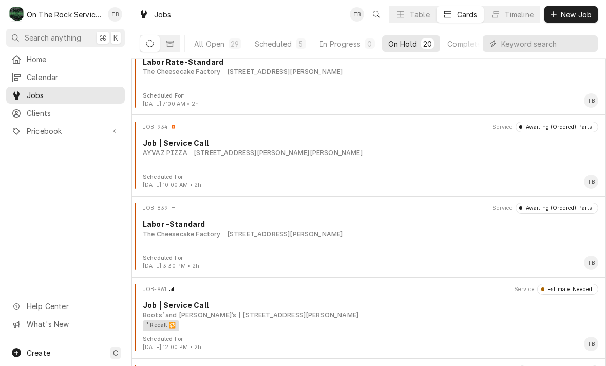
scroll to position [676, 0]
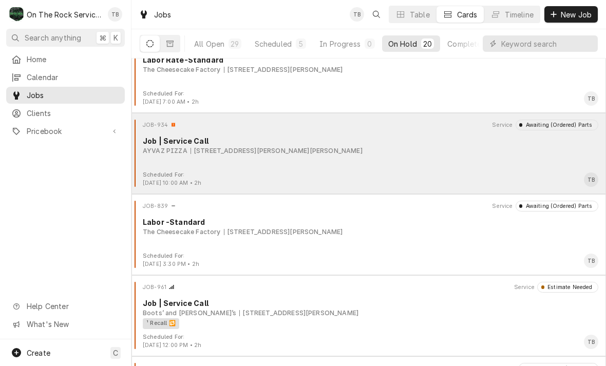
click at [381, 157] on div "JOB-934 Service Awaiting (Ordered) Parts Job | Service Call AYVAZ PIZZA 14249 J…" at bounding box center [369, 145] width 466 height 51
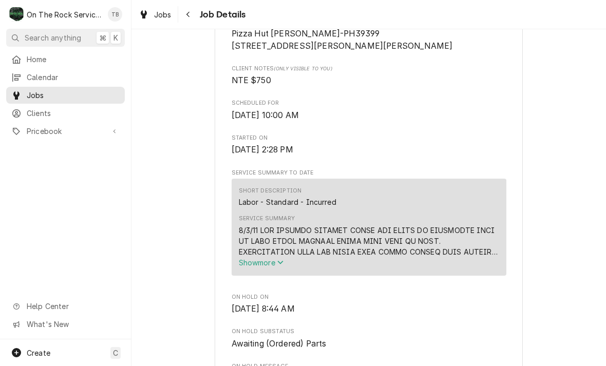
scroll to position [270, 0]
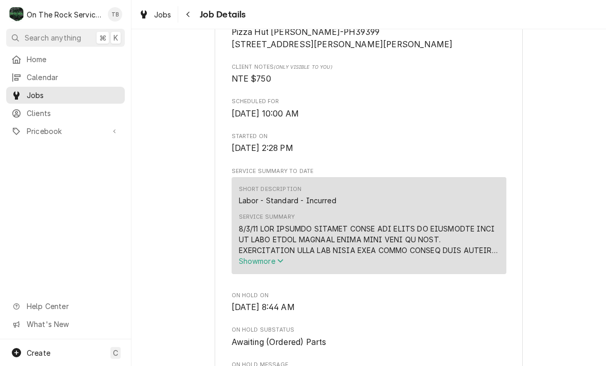
click at [278, 257] on span "Show more" at bounding box center [261, 261] width 45 height 9
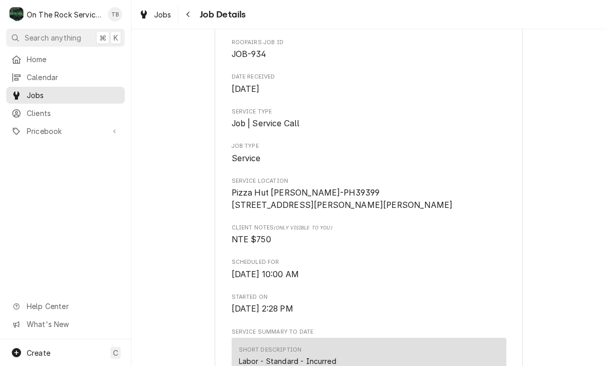
scroll to position [100, 0]
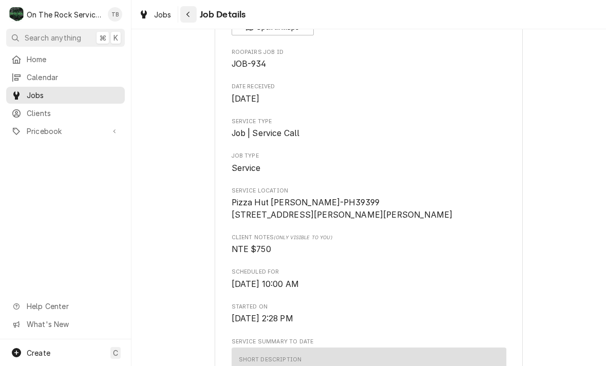
click at [196, 21] on button "Navigate back" at bounding box center [188, 14] width 16 height 16
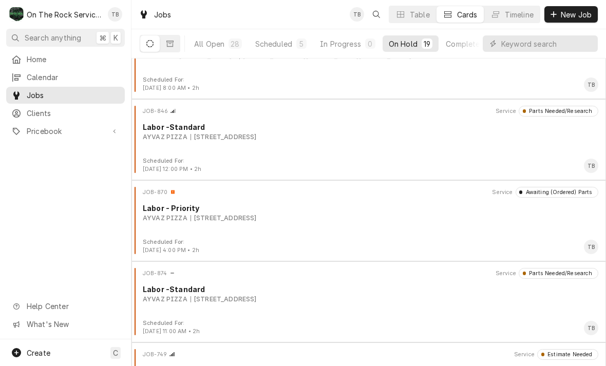
scroll to position [366, 0]
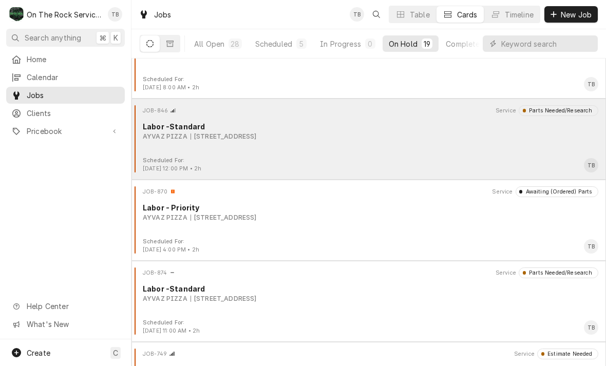
click at [442, 153] on div "JOB-846 Service Parts Needed/Research Labor -Standard AYVAZ PIZZA 585 Heard St,…" at bounding box center [369, 130] width 466 height 51
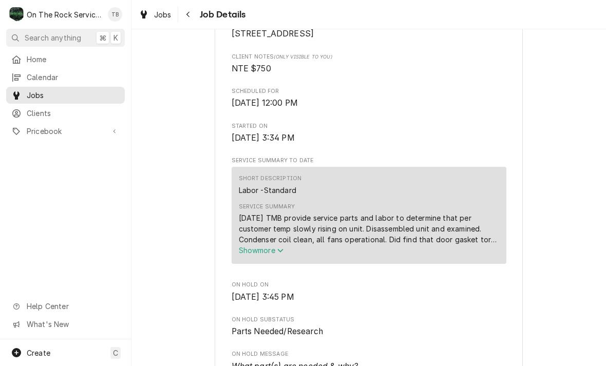
scroll to position [272, 0]
click at [282, 255] on button "Show more" at bounding box center [369, 249] width 260 height 11
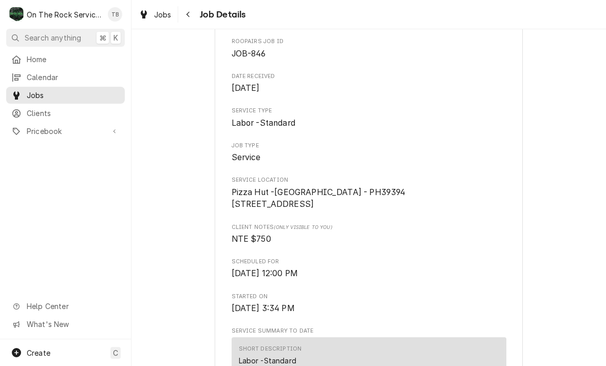
scroll to position [96, 0]
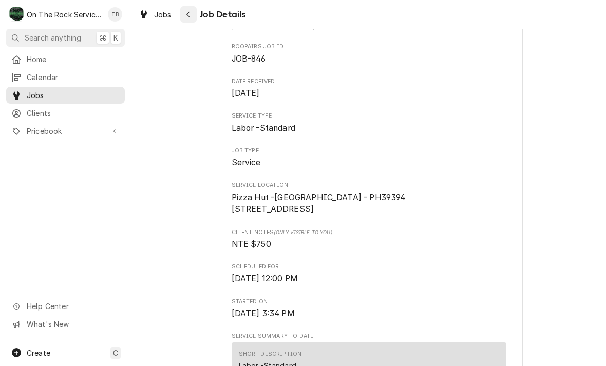
click at [192, 13] on div "Navigate back" at bounding box center [188, 14] width 10 height 10
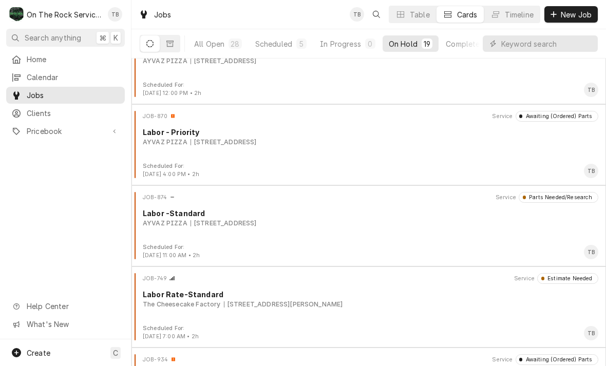
scroll to position [454, 0]
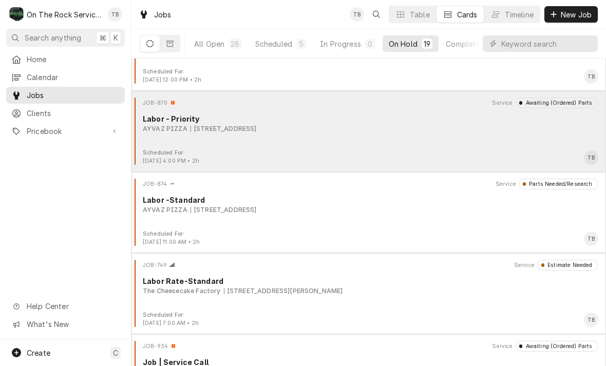
click at [366, 132] on div "AYVAZ PIZZA 2803 Main St, Newberry, SC 29108" at bounding box center [370, 128] width 455 height 9
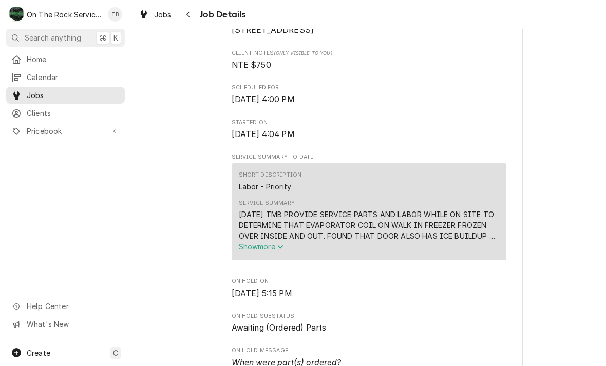
scroll to position [277, 0]
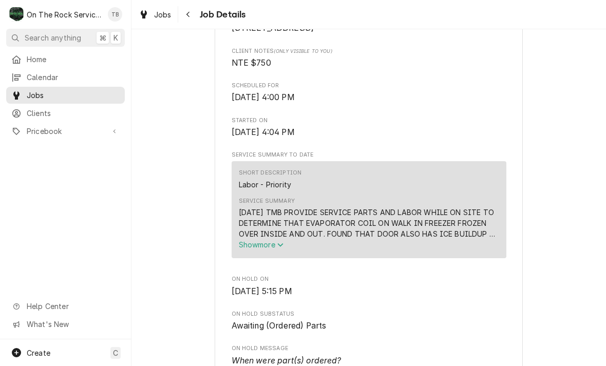
click at [285, 250] on button "Show more" at bounding box center [369, 244] width 260 height 11
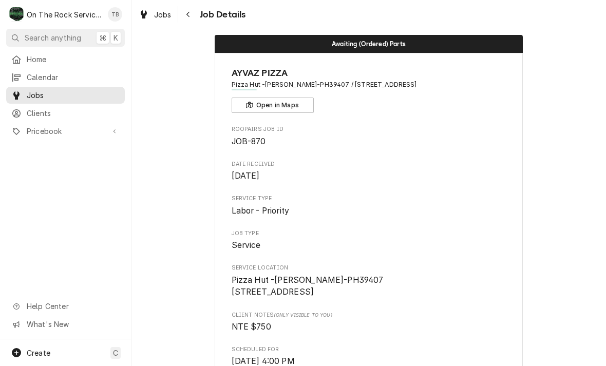
scroll to position [12, 0]
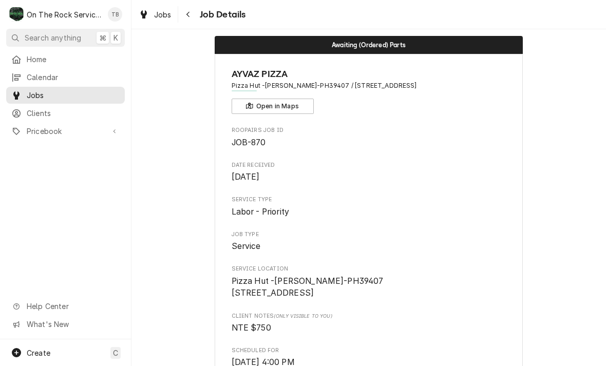
click at [203, 20] on div "Job Details" at bounding box center [213, 14] width 66 height 16
click at [196, 15] on button "Navigate back" at bounding box center [188, 14] width 16 height 16
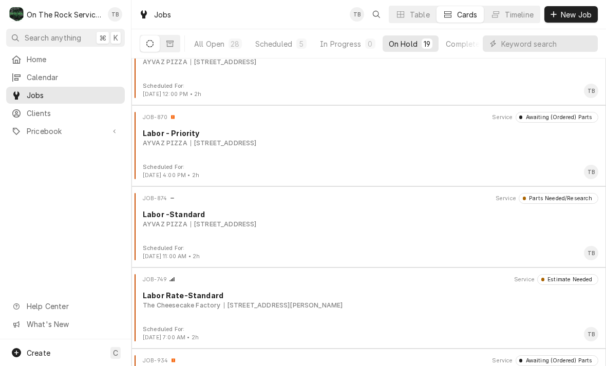
scroll to position [484, 0]
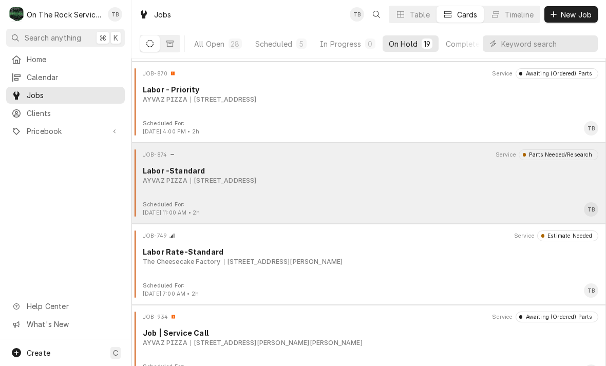
click at [260, 188] on div "JOB-874 Service Parts Needed/Research Labor -Standard AYVAZ PIZZA 535 By-pass […" at bounding box center [369, 174] width 466 height 51
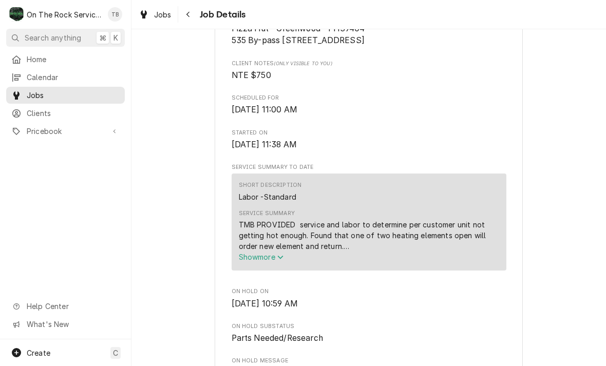
scroll to position [264, 0]
click at [282, 261] on span "Show more" at bounding box center [261, 257] width 45 height 9
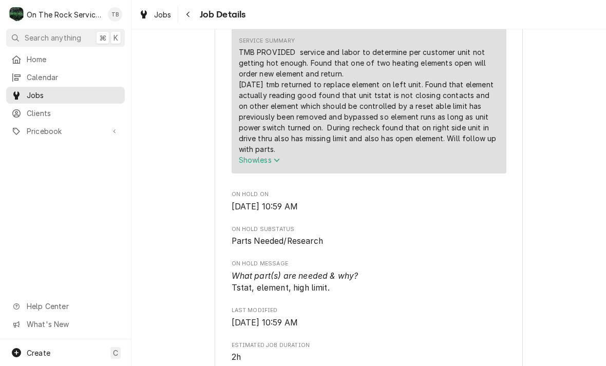
scroll to position [438, 0]
click at [195, 10] on button "Navigate back" at bounding box center [188, 14] width 16 height 16
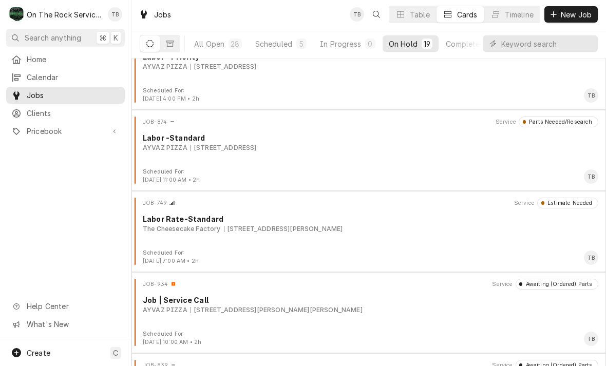
scroll to position [524, 0]
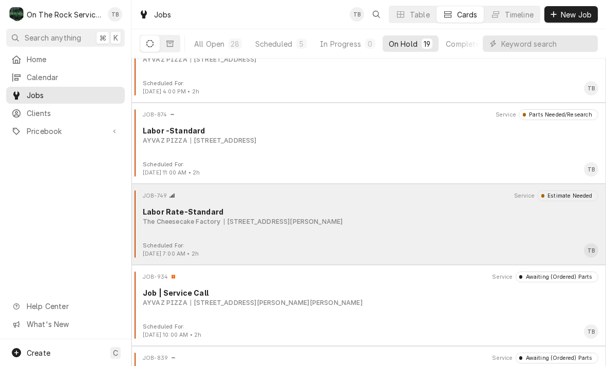
click at [376, 228] on div "JOB-749 Service Estimate Needed Labor Rate-Standard The Cheesecake Factory 700 …" at bounding box center [369, 216] width 466 height 51
click at [387, 230] on div "JOB-749 Service Estimate Needed Labor Rate-Standard The Cheesecake Factory 700 …" at bounding box center [369, 216] width 466 height 51
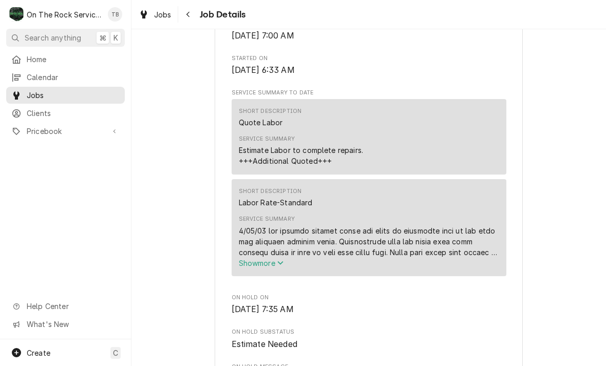
scroll to position [469, 0]
click at [283, 266] on icon "Service Summary" at bounding box center [280, 262] width 6 height 7
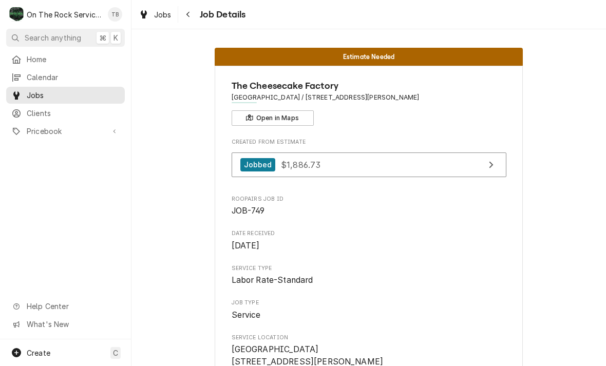
scroll to position [0, 0]
click at [189, 20] on button "Navigate back" at bounding box center [188, 14] width 16 height 16
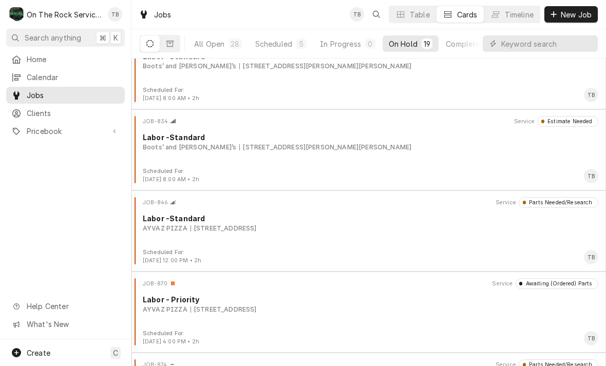
scroll to position [325, 0]
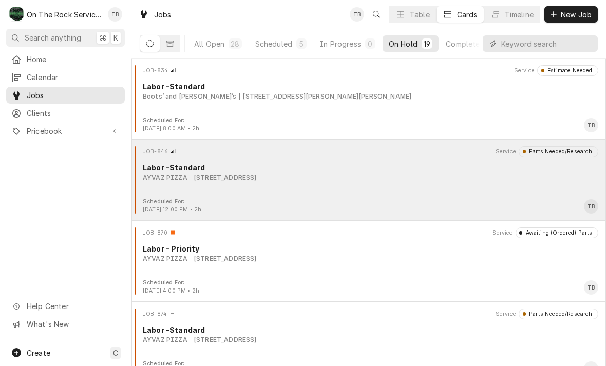
click at [405, 187] on div "JOB-846 Service Parts Needed/Research Labor -Standard AYVAZ PIZZA 585 Heard St,…" at bounding box center [369, 171] width 466 height 51
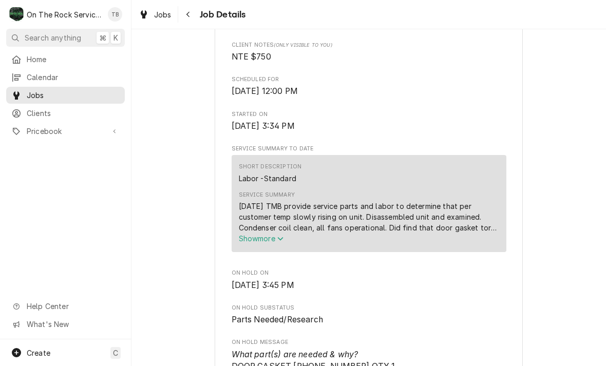
scroll to position [297, 0]
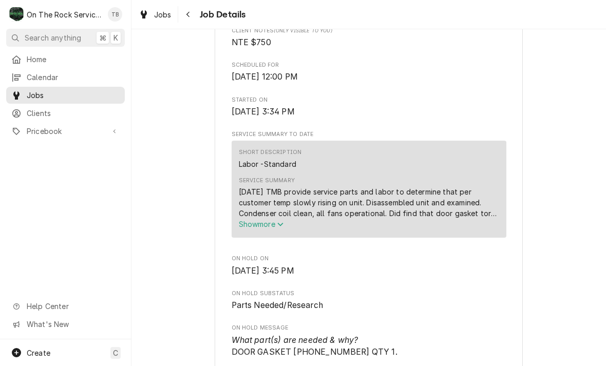
click at [285, 230] on button "Show more" at bounding box center [369, 224] width 260 height 11
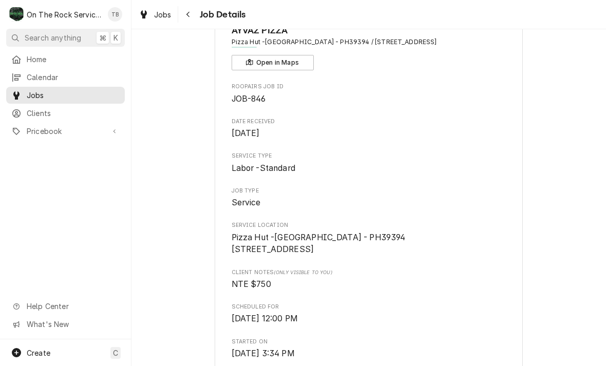
scroll to position [54, 0]
click at [166, 18] on span "Jobs" at bounding box center [162, 14] width 17 height 11
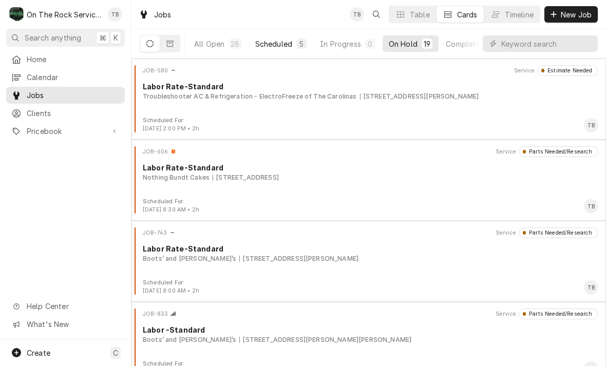
click at [291, 44] on div "Scheduled" at bounding box center [273, 44] width 37 height 11
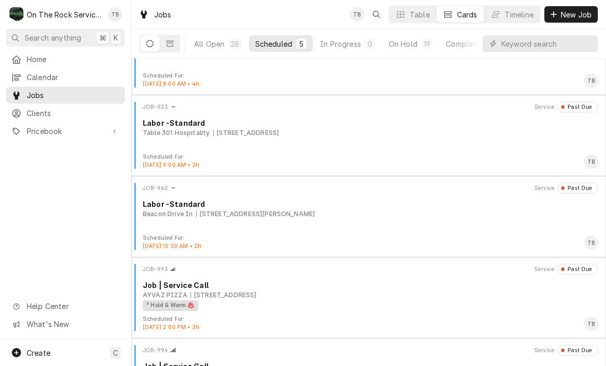
scroll to position [37, 0]
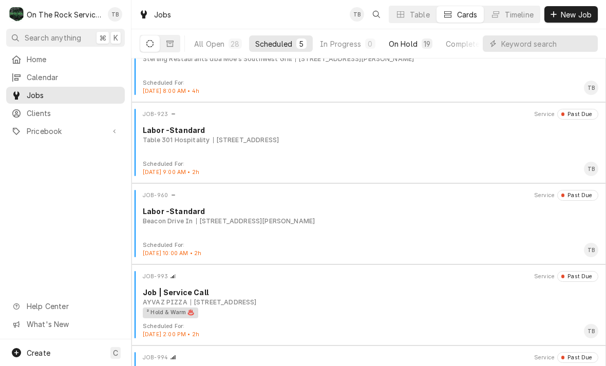
click at [412, 45] on div "On Hold" at bounding box center [403, 44] width 29 height 11
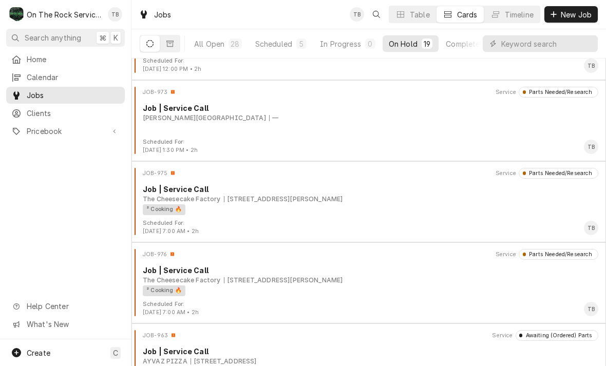
scroll to position [950, 0]
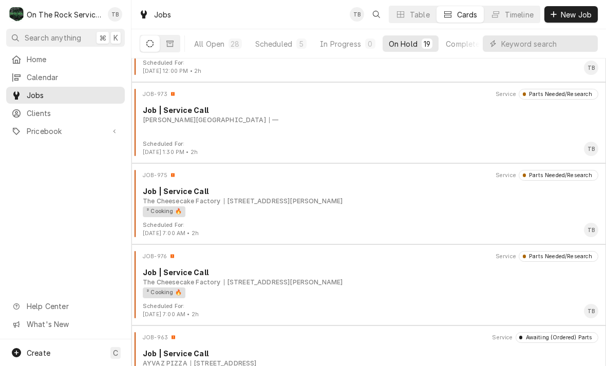
click at [270, 126] on div "JOB-973 Service Parts Needed/Research Job | Service Call Wofford College —" at bounding box center [369, 114] width 466 height 51
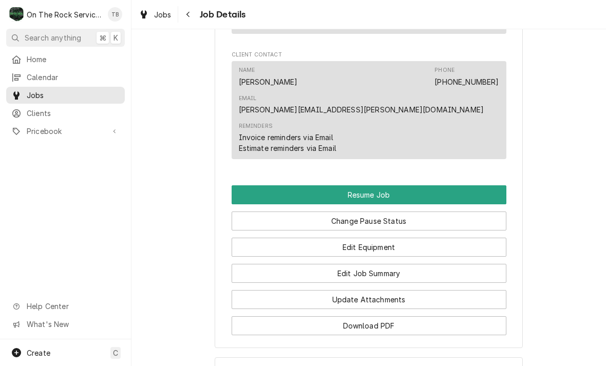
scroll to position [951, 0]
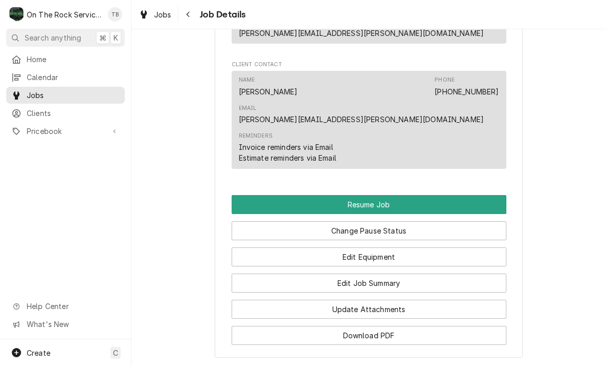
click at [382, 195] on button "Resume Job" at bounding box center [369, 204] width 275 height 19
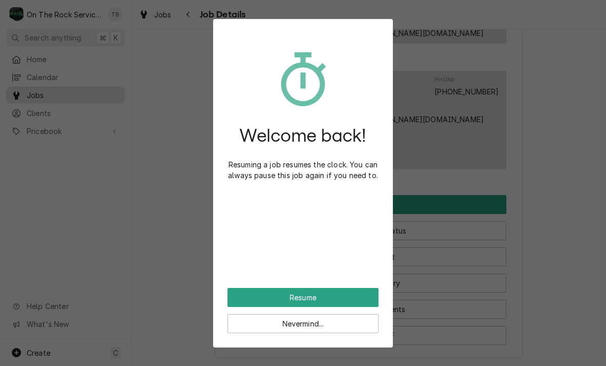
click at [332, 297] on button "Resume" at bounding box center [302, 297] width 151 height 19
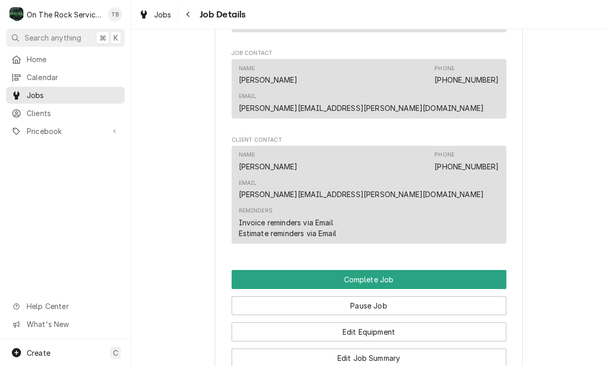
scroll to position [836, 0]
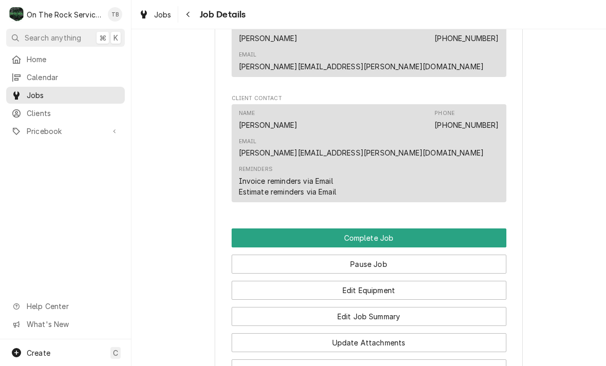
click at [379, 307] on button "Edit Job Summary" at bounding box center [369, 316] width 275 height 19
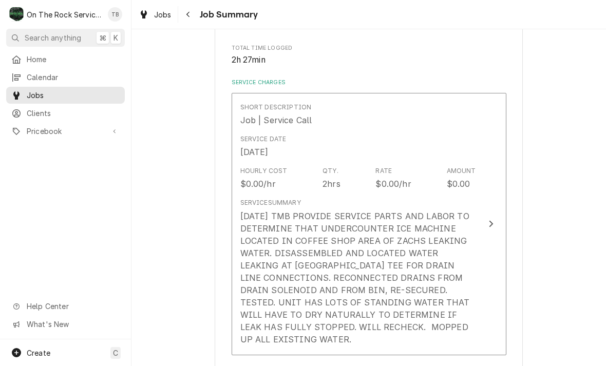
scroll to position [203, 0]
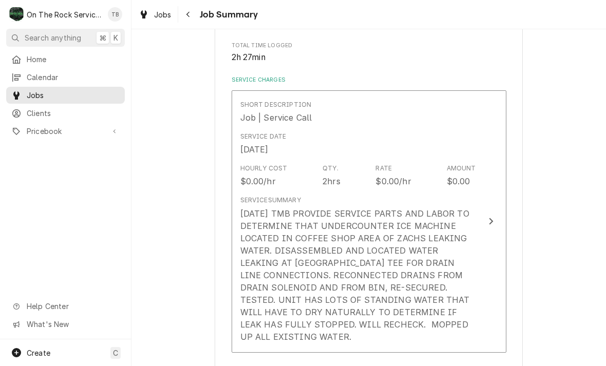
click at [457, 326] on div "8/13/25 TMB PROVIDE SERVICE PARTS AND LABOR TO DETERMINE THAT UNDERCOUNTER ICE …" at bounding box center [358, 275] width 236 height 136
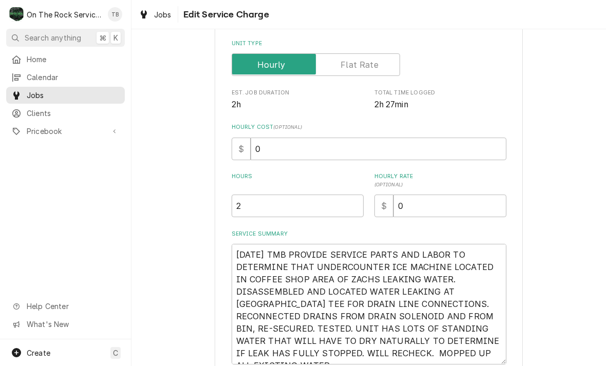
type textarea "x"
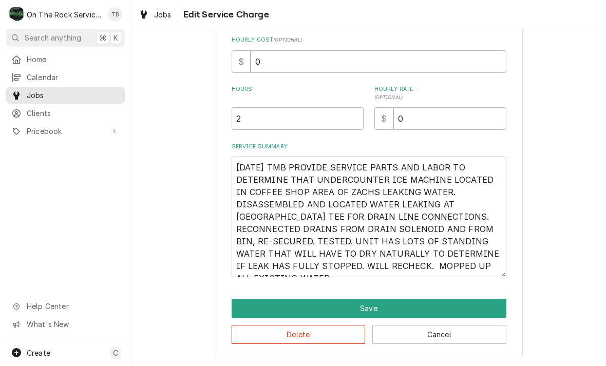
scroll to position [230, 0]
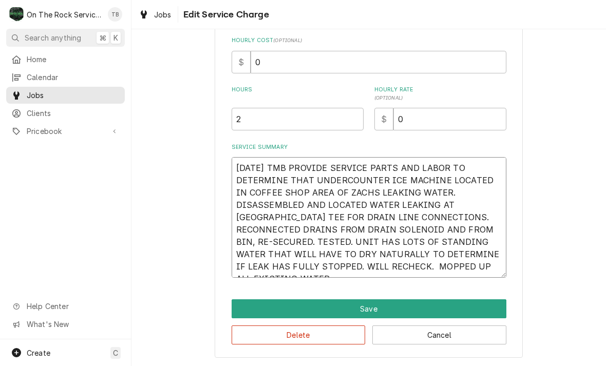
click at [446, 272] on textarea "8/13/25 TMB PROVIDE SERVICE PARTS AND LABOR TO DETERMINE THAT UNDERCOUNTER ICE …" at bounding box center [369, 217] width 275 height 121
type textarea "8/13/25 TMB PROVIDE SERVICE PARTS AND LABOR TO DETERMINE THAT UNDERCOUNTER ICE …"
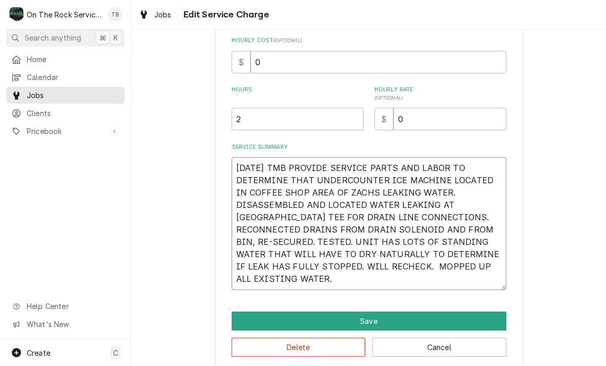
type textarea "x"
type textarea "8/13/25 TMB PROVIDE SERVICE PARTS AND LABOR TO DETERMINE THAT UNDERCOUNTER ICE …"
type textarea "x"
type textarea "8/13/25 TMB PROVIDE SERVICE PARTS AND LABOR TO DETERMINE THAT UNDERCOUNTER ICE …"
type textarea "x"
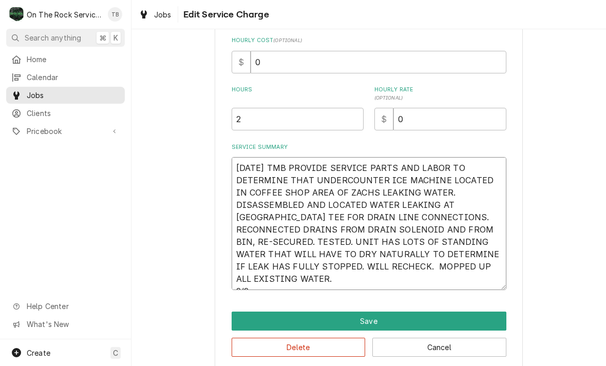
type textarea "8/13/25 TMB PROVIDE SERVICE PARTS AND LABOR TO DETERMINE THAT UNDERCOUNTER ICE …"
type textarea "x"
type textarea "8/13/25 TMB PROVIDE SERVICE PARTS AND LABOR TO DETERMINE THAT UNDERCOUNTER ICE …"
type textarea "x"
type textarea "8/13/25 TMB PROVIDE SERVICE PARTS AND LABOR TO DETERMINE THAT UNDERCOUNTER ICE …"
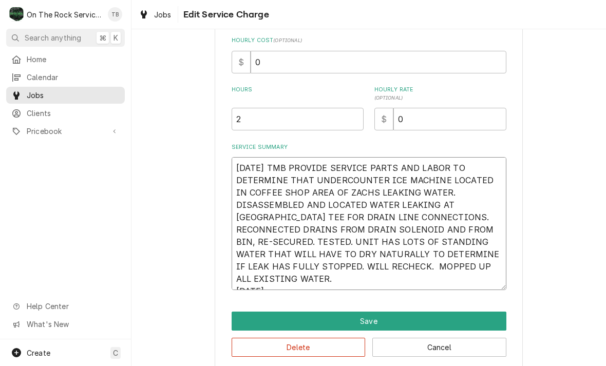
type textarea "x"
type textarea "8/13/25 TMB PROVIDE SERVICE PARTS AND LABOR TO DETERMINE THAT UNDERCOUNTER ICE …"
type textarea "x"
type textarea "8/13/25 TMB PROVIDE SERVICE PARTS AND LABOR TO DETERMINE THAT UNDERCOUNTER ICE …"
type textarea "x"
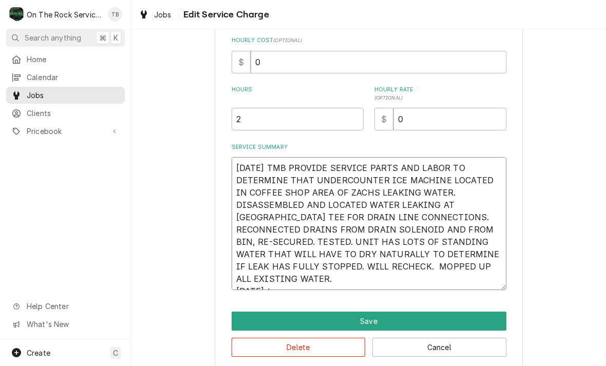
type textarea "8/13/25 TMB PROVIDE SERVICE PARTS AND LABOR TO DETERMINE THAT UNDERCOUNTER ICE …"
type textarea "x"
type textarea "8/13/25 TMB PROVIDE SERVICE PARTS AND LABOR TO DETERMINE THAT UNDERCOUNTER ICE …"
type textarea "x"
type textarea "8/13/25 TMB PROVIDE SERVICE PARTS AND LABOR TO DETERMINE THAT UNDERCOUNTER ICE …"
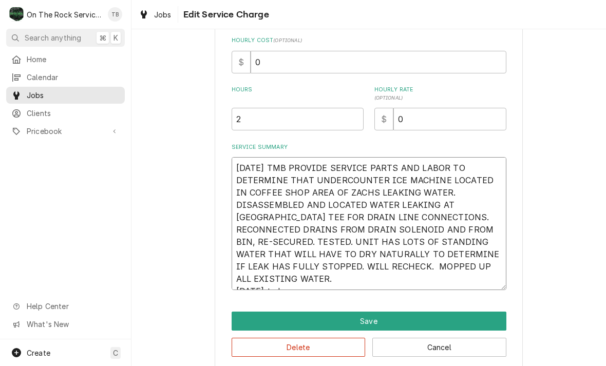
type textarea "x"
type textarea "8/13/25 TMB PROVIDE SERVICE PARTS AND LABOR TO DETERMINE THAT UNDERCOUNTER ICE …"
type textarea "x"
type textarea "8/13/25 TMB PROVIDE SERVICE PARTS AND LABOR TO DETERMINE THAT UNDERCOUNTER ICE …"
type textarea "x"
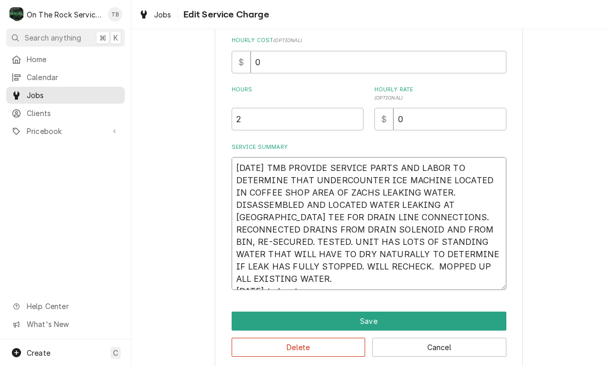
type textarea "8/13/25 TMB PROVIDE SERVICE PARTS AND LABOR TO DETERMINE THAT UNDERCOUNTER ICE …"
type textarea "x"
type textarea "8/13/25 TMB PROVIDE SERVICE PARTS AND LABOR TO DETERMINE THAT UNDERCOUNTER ICE …"
type textarea "x"
type textarea "8/13/25 TMB PROVIDE SERVICE PARTS AND LABOR TO DETERMINE THAT UNDERCOUNTER ICE …"
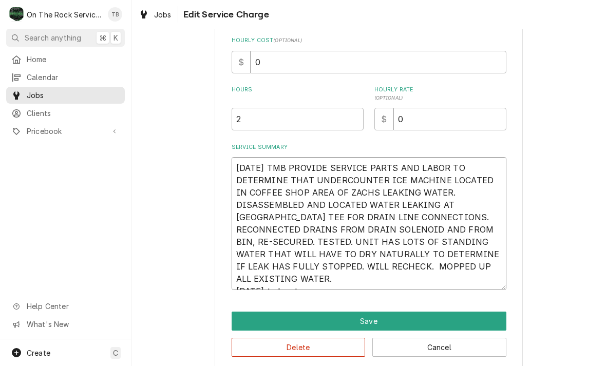
type textarea "x"
type textarea "8/13/25 TMB PROVIDE SERVICE PARTS AND LABOR TO DETERMINE THAT UNDERCOUNTER ICE …"
type textarea "x"
type textarea "8/13/25 TMB PROVIDE SERVICE PARTS AND LABOR TO DETERMINE THAT UNDERCOUNTER ICE …"
type textarea "x"
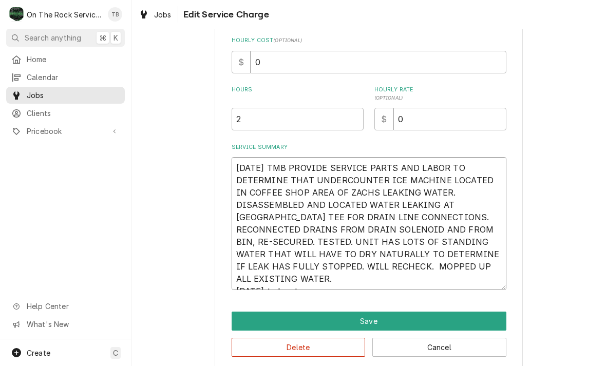
type textarea "8/13/25 TMB PROVIDE SERVICE PARTS AND LABOR TO DETERMINE THAT UNDERCOUNTER ICE …"
type textarea "x"
type textarea "8/13/25 TMB PROVIDE SERVICE PARTS AND LABOR TO DETERMINE THAT UNDERCOUNTER ICE …"
type textarea "x"
type textarea "8/13/25 TMB PROVIDE SERVICE PARTS AND LABOR TO DETERMINE THAT UNDERCOUNTER ICE …"
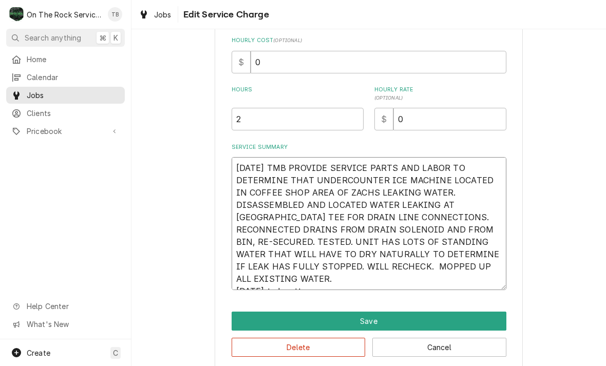
type textarea "x"
type textarea "8/13/25 TMB PROVIDE SERVICE PARTS AND LABOR TO DETERMINE THAT UNDERCOUNTER ICE …"
type textarea "x"
type textarea "8/13/25 TMB PROVIDE SERVICE PARTS AND LABOR TO DETERMINE THAT UNDERCOUNTER ICE …"
type textarea "x"
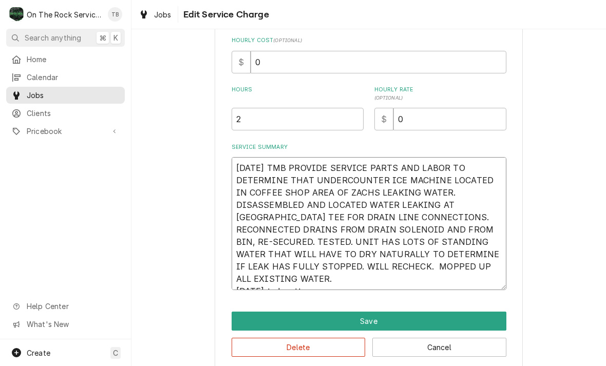
type textarea "8/13/25 TMB PROVIDE SERVICE PARTS AND LABOR TO DETERMINE THAT UNDERCOUNTER ICE …"
type textarea "x"
type textarea "8/13/25 TMB PROVIDE SERVICE PARTS AND LABOR TO DETERMINE THAT UNDERCOUNTER ICE …"
type textarea "x"
type textarea "8/13/25 TMB PROVIDE SERVICE PARTS AND LABOR TO DETERMINE THAT UNDERCOUNTER ICE …"
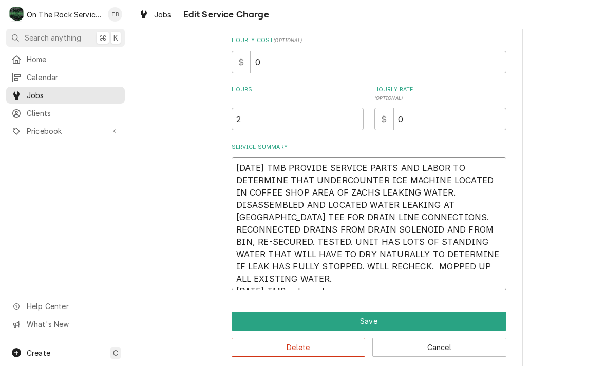
type textarea "x"
type textarea "8/13/25 TMB PROVIDE SERVICE PARTS AND LABOR TO DETERMINE THAT UNDERCOUNTER ICE …"
type textarea "x"
type textarea "8/13/25 TMB PROVIDE SERVICE PARTS AND LABOR TO DETERMINE THAT UNDERCOUNTER ICE …"
type textarea "x"
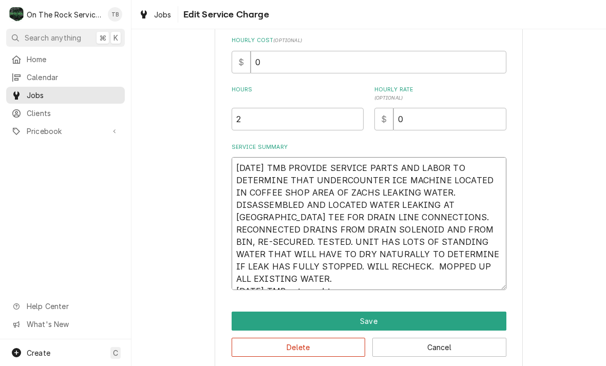
type textarea "8/13/25 TMB PROVIDE SERVICE PARTS AND LABOR TO DETERMINE THAT UNDERCOUNTER ICE …"
type textarea "x"
type textarea "8/13/25 TMB PROVIDE SERVICE PARTS AND LABOR TO DETERMINE THAT UNDERCOUNTER ICE …"
type textarea "x"
type textarea "8/13/25 TMB PROVIDE SERVICE PARTS AND LABOR TO DETERMINE THAT UNDERCOUNTER ICE …"
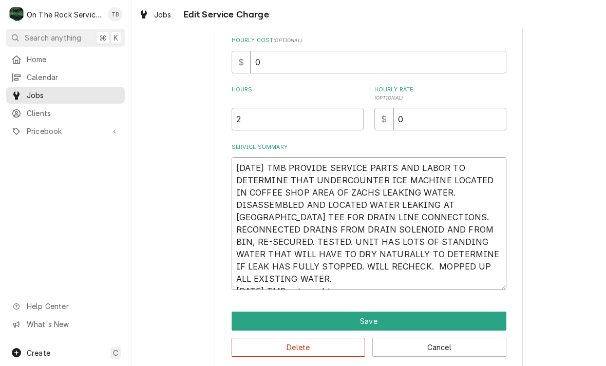
type textarea "x"
type textarea "8/13/25 TMB PROVIDE SERVICE PARTS AND LABOR TO DETERMINE THAT UNDERCOUNTER ICE …"
type textarea "x"
type textarea "8/13/25 TMB PROVIDE SERVICE PARTS AND LABOR TO DETERMINE THAT UNDERCOUNTER ICE …"
type textarea "x"
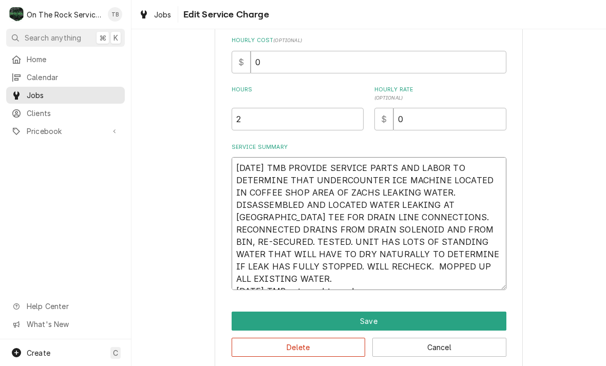
type textarea "8/13/25 TMB PROVIDE SERVICE PARTS AND LABOR TO DETERMINE THAT UNDERCOUNTER ICE …"
type textarea "x"
type textarea "8/13/25 TMB PROVIDE SERVICE PARTS AND LABOR TO DETERMINE THAT UNDERCOUNTER ICE …"
type textarea "x"
type textarea "8/13/25 TMB PROVIDE SERVICE PARTS AND LABOR TO DETERMINE THAT UNDERCOUNTER ICE …"
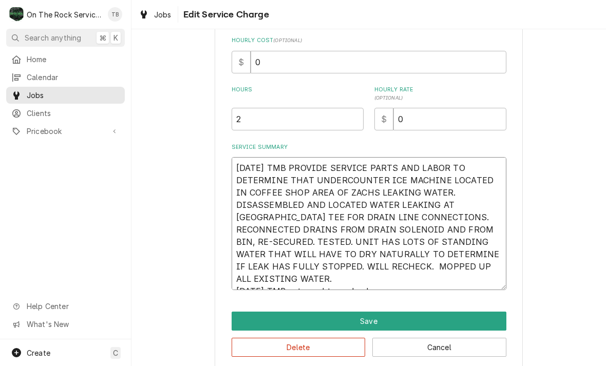
type textarea "x"
type textarea "8/13/25 TMB PROVIDE SERVICE PARTS AND LABOR TO DETERMINE THAT UNDERCOUNTER ICE …"
type textarea "x"
type textarea "8/13/25 TMB PROVIDE SERVICE PARTS AND LABOR TO DETERMINE THAT UNDERCOUNTER ICE …"
type textarea "x"
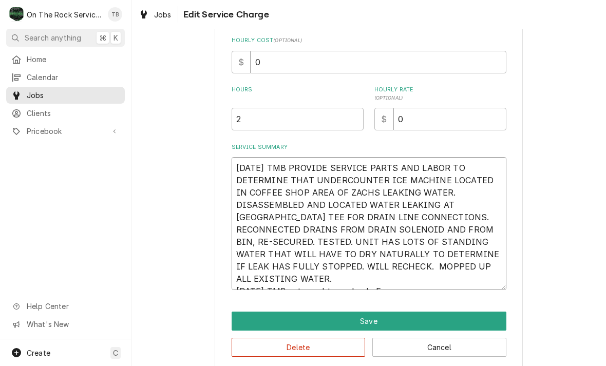
type textarea "8/13/25 TMB PROVIDE SERVICE PARTS AND LABOR TO DETERMINE THAT UNDERCOUNTER ICE …"
type textarea "x"
type textarea "8/13/25 TMB PROVIDE SERVICE PARTS AND LABOR TO DETERMINE THAT UNDERCOUNTER ICE …"
type textarea "x"
type textarea "8/13/25 TMB PROVIDE SERVICE PARTS AND LABOR TO DETERMINE THAT UNDERCOUNTER ICE …"
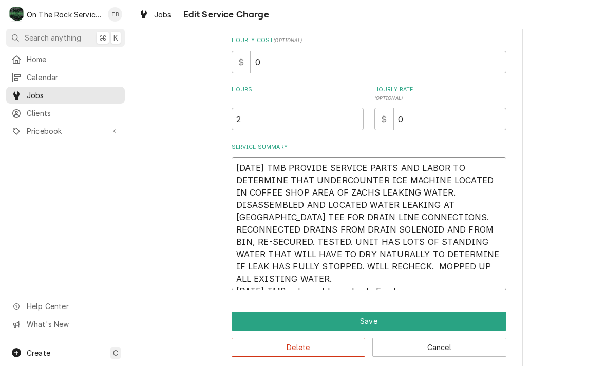
type textarea "x"
type textarea "8/13/25 TMB PROVIDE SERVICE PARTS AND LABOR TO DETERMINE THAT UNDERCOUNTER ICE …"
type textarea "x"
type textarea "8/13/25 TMB PROVIDE SERVICE PARTS AND LABOR TO DETERMINE THAT UNDERCOUNTER ICE …"
type textarea "x"
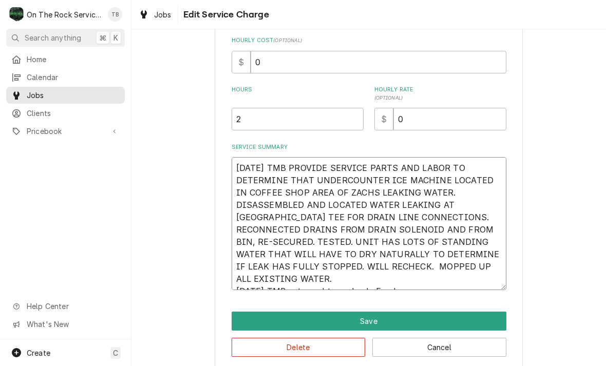
type textarea "8/13/25 TMB PROVIDE SERVICE PARTS AND LABOR TO DETERMINE THAT UNDERCOUNTER ICE …"
type textarea "x"
type textarea "8/13/25 TMB PROVIDE SERVICE PARTS AND LABOR TO DETERMINE THAT UNDERCOUNTER ICE …"
type textarea "x"
type textarea "8/13/25 TMB PROVIDE SERVICE PARTS AND LABOR TO DETERMINE THAT UNDERCOUNTER ICE …"
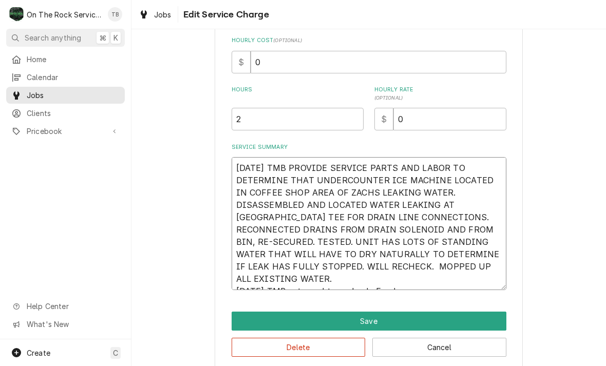
type textarea "x"
type textarea "8/13/25 TMB PROVIDE SERVICE PARTS AND LABOR TO DETERMINE THAT UNDERCOUNTER ICE …"
type textarea "x"
type textarea "8/13/25 TMB PROVIDE SERVICE PARTS AND LABOR TO DETERMINE THAT UNDERCOUNTER ICE …"
type textarea "x"
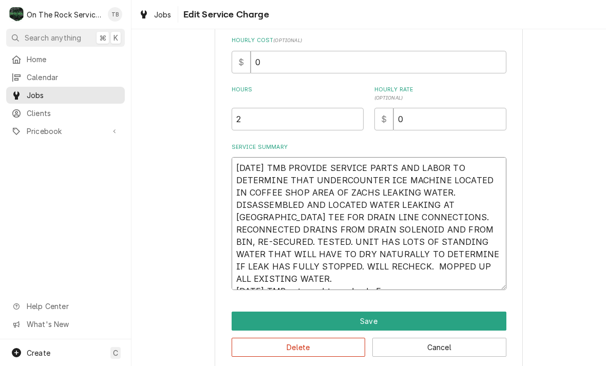
type textarea "8/13/25 TMB PROVIDE SERVICE PARTS AND LABOR TO DETERMINE THAT UNDERCOUNTER ICE …"
type textarea "x"
type textarea "8/13/25 TMB PROVIDE SERVICE PARTS AND LABOR TO DETERMINE THAT UNDERCOUNTER ICE …"
type textarea "x"
type textarea "8/13/25 TMB PROVIDE SERVICE PARTS AND LABOR TO DETERMINE THAT UNDERCOUNTER ICE …"
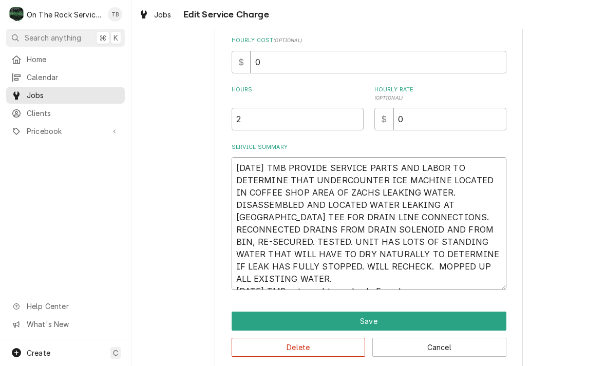
type textarea "x"
type textarea "8/13/25 TMB PROVIDE SERVICE PARTS AND LABOR TO DETERMINE THAT UNDERCOUNTER ICE …"
type textarea "x"
type textarea "8/13/25 TMB PROVIDE SERVICE PARTS AND LABOR TO DETERMINE THAT UNDERCOUNTER ICE …"
type textarea "x"
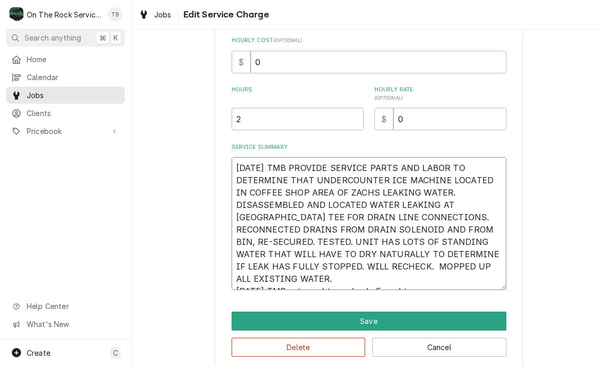
type textarea "8/13/25 TMB PROVIDE SERVICE PARTS AND LABOR TO DETERMINE THAT UNDERCOUNTER ICE …"
type textarea "x"
type textarea "8/13/25 TMB PROVIDE SERVICE PARTS AND LABOR TO DETERMINE THAT UNDERCOUNTER ICE …"
type textarea "x"
type textarea "8/13/25 TMB PROVIDE SERVICE PARTS AND LABOR TO DETERMINE THAT UNDERCOUNTER ICE …"
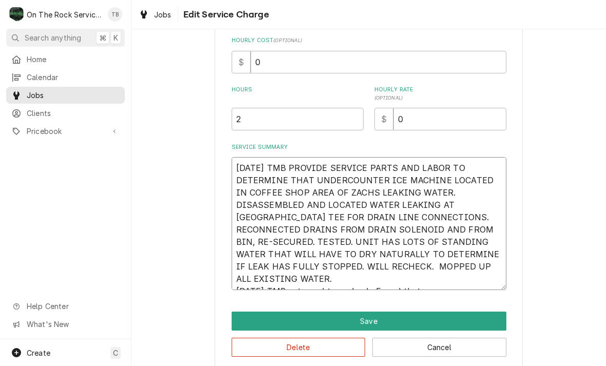
type textarea "x"
type textarea "8/13/25 TMB PROVIDE SERVICE PARTS AND LABOR TO DETERMINE THAT UNDERCOUNTER ICE …"
type textarea "x"
type textarea "8/13/25 TMB PROVIDE SERVICE PARTS AND LABOR TO DETERMINE THAT UNDERCOUNTER ICE …"
type textarea "x"
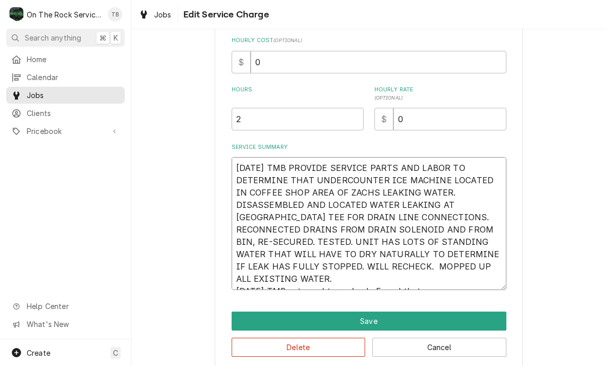
type textarea "8/13/25 TMB PROVIDE SERVICE PARTS AND LABOR TO DETERMINE THAT UNDERCOUNTER ICE …"
type textarea "x"
type textarea "8/13/25 TMB PROVIDE SERVICE PARTS AND LABOR TO DETERMINE THAT UNDERCOUNTER ICE …"
type textarea "x"
type textarea "8/13/25 TMB PROVIDE SERVICE PARTS AND LABOR TO DETERMINE THAT UNDERCOUNTER ICE …"
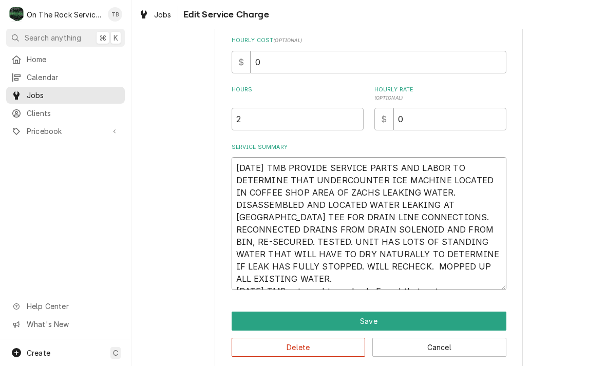
type textarea "x"
type textarea "8/13/25 TMB PROVIDE SERVICE PARTS AND LABOR TO DETERMINE THAT UNDERCOUNTER ICE …"
type textarea "x"
type textarea "8/13/25 TMB PROVIDE SERVICE PARTS AND LABOR TO DETERMINE THAT UNDERCOUNTER ICE …"
type textarea "x"
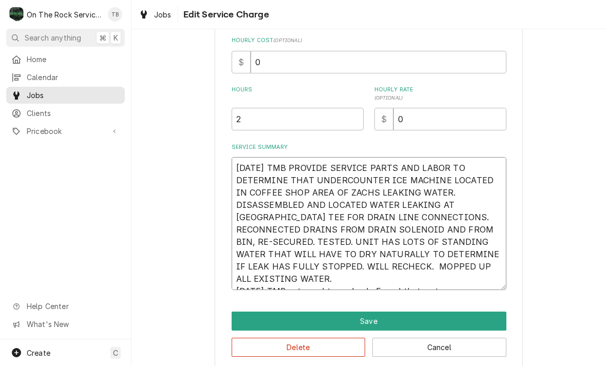
type textarea "8/13/25 TMB PROVIDE SERVICE PARTS AND LABOR TO DETERMINE THAT UNDERCOUNTER ICE …"
type textarea "x"
type textarea "8/13/25 TMB PROVIDE SERVICE PARTS AND LABOR TO DETERMINE THAT UNDERCOUNTER ICE …"
type textarea "x"
type textarea "8/13/25 TMB PROVIDE SERVICE PARTS AND LABOR TO DETERMINE THAT UNDERCOUNTER ICE …"
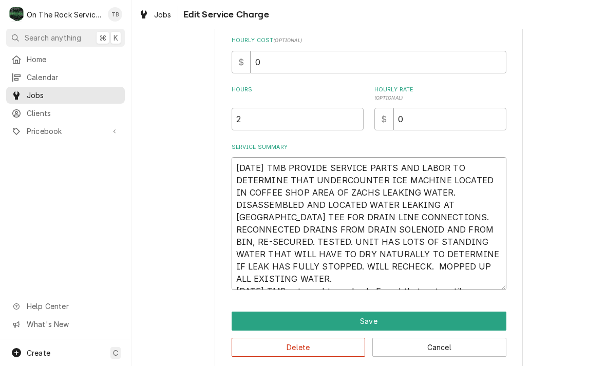
type textarea "x"
type textarea "8/13/25 TMB PROVIDE SERVICE PARTS AND LABOR TO DETERMINE THAT UNDERCOUNTER ICE …"
type textarea "x"
type textarea "8/13/25 TMB PROVIDE SERVICE PARTS AND LABOR TO DETERMINE THAT UNDERCOUNTER ICE …"
type textarea "x"
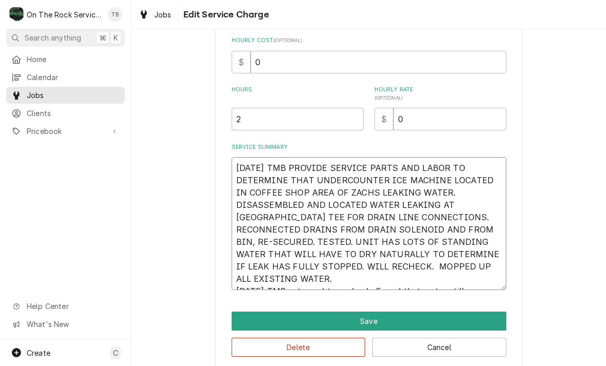
type textarea "8/13/25 TMB PROVIDE SERVICE PARTS AND LABOR TO DETERMINE THAT UNDERCOUNTER ICE …"
type textarea "x"
type textarea "8/13/25 TMB PROVIDE SERVICE PARTS AND LABOR TO DETERMINE THAT UNDERCOUNTER ICE …"
type textarea "x"
type textarea "8/13/25 TMB PROVIDE SERVICE PARTS AND LABOR TO DETERMINE THAT UNDERCOUNTER ICE …"
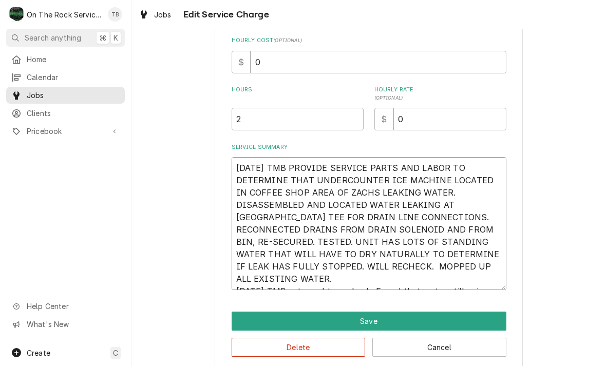
type textarea "x"
type textarea "8/13/25 TMB PROVIDE SERVICE PARTS AND LABOR TO DETERMINE THAT UNDERCOUNTER ICE …"
type textarea "x"
type textarea "8/13/25 TMB PROVIDE SERVICE PARTS AND LABOR TO DETERMINE THAT UNDERCOUNTER ICE …"
type textarea "x"
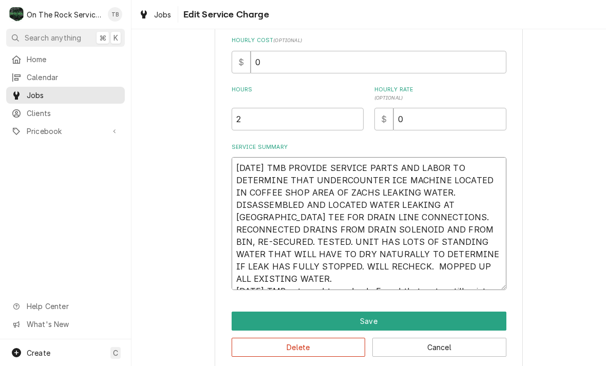
type textarea "8/13/25 TMB PROVIDE SERVICE PARTS AND LABOR TO DETERMINE THAT UNDERCOUNTER ICE …"
type textarea "x"
type textarea "8/13/25 TMB PROVIDE SERVICE PARTS AND LABOR TO DETERMINE THAT UNDERCOUNTER ICE …"
type textarea "x"
type textarea "8/13/25 TMB PROVIDE SERVICE PARTS AND LABOR TO DETERMINE THAT UNDERCOUNTER ICE …"
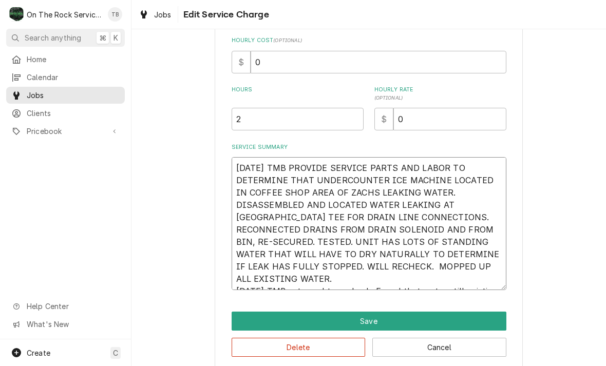
type textarea "x"
type textarea "8/13/25 TMB PROVIDE SERVICE PARTS AND LABOR TO DETERMINE THAT UNDERCOUNTER ICE …"
type textarea "x"
type textarea "8/13/25 TMB PROVIDE SERVICE PARTS AND LABOR TO DETERMINE THAT UNDERCOUNTER ICE …"
type textarea "x"
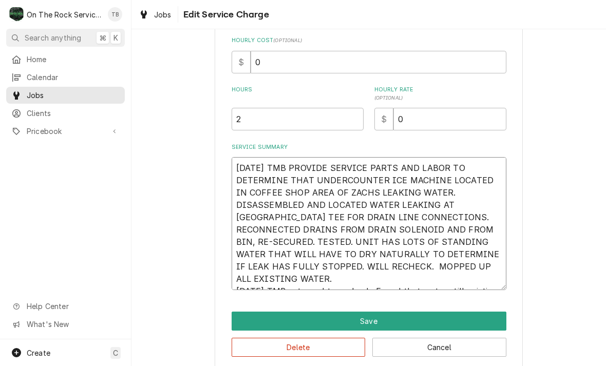
type textarea "8/13/25 TMB PROVIDE SERVICE PARTS AND LABOR TO DETERMINE THAT UNDERCOUNTER ICE …"
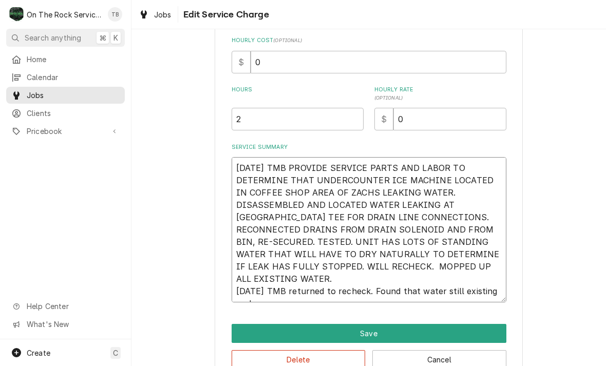
type textarea "x"
type textarea "8/13/25 TMB PROVIDE SERVICE PARTS AND LABOR TO DETERMINE THAT UNDERCOUNTER ICE …"
type textarea "x"
type textarea "8/13/25 TMB PROVIDE SERVICE PARTS AND LABOR TO DETERMINE THAT UNDERCOUNTER ICE …"
type textarea "x"
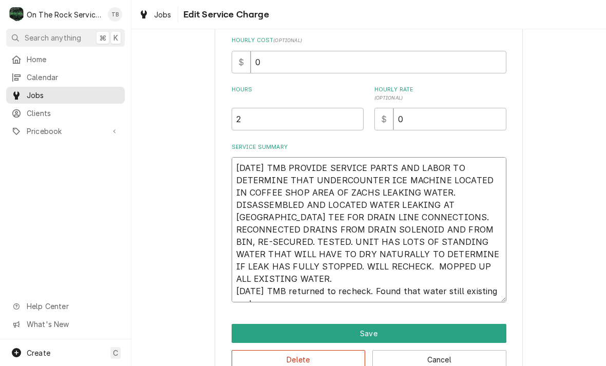
type textarea "8/13/25 TMB PROVIDE SERVICE PARTS AND LABOR TO DETERMINE THAT UNDERCOUNTER ICE …"
type textarea "x"
type textarea "8/13/25 TMB PROVIDE SERVICE PARTS AND LABOR TO DETERMINE THAT UNDERCOUNTER ICE …"
type textarea "x"
type textarea "8/13/25 TMB PROVIDE SERVICE PARTS AND LABOR TO DETERMINE THAT UNDERCOUNTER ICE …"
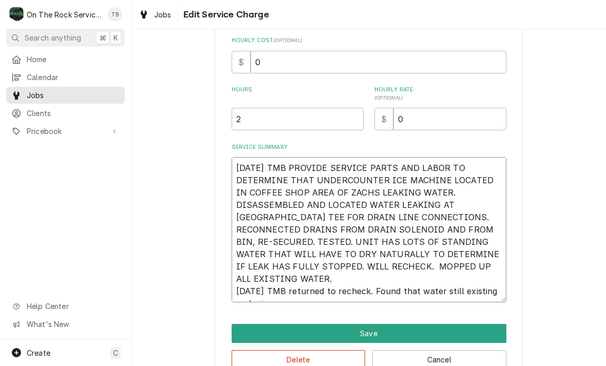
type textarea "x"
type textarea "8/13/25 TMB PROVIDE SERVICE PARTS AND LABOR TO DETERMINE THAT UNDERCOUNTER ICE …"
type textarea "x"
type textarea "8/13/25 TMB PROVIDE SERVICE PARTS AND LABOR TO DETERMINE THAT UNDERCOUNTER ICE …"
type textarea "x"
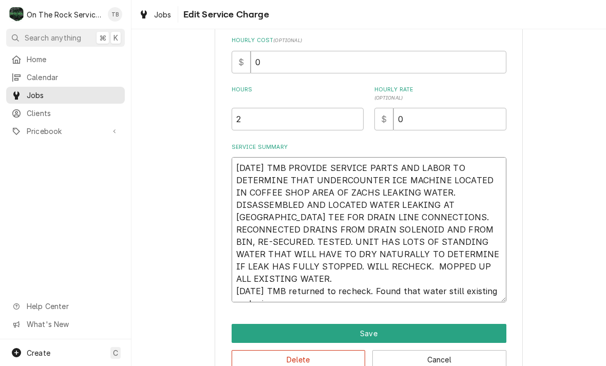
type textarea "8/13/25 TMB PROVIDE SERVICE PARTS AND LABOR TO DETERMINE THAT UNDERCOUNTER ICE …"
type textarea "x"
type textarea "8/13/25 TMB PROVIDE SERVICE PARTS AND LABOR TO DETERMINE THAT UNDERCOUNTER ICE …"
type textarea "x"
type textarea "8/13/25 TMB PROVIDE SERVICE PARTS AND LABOR TO DETERMINE THAT UNDERCOUNTER ICE …"
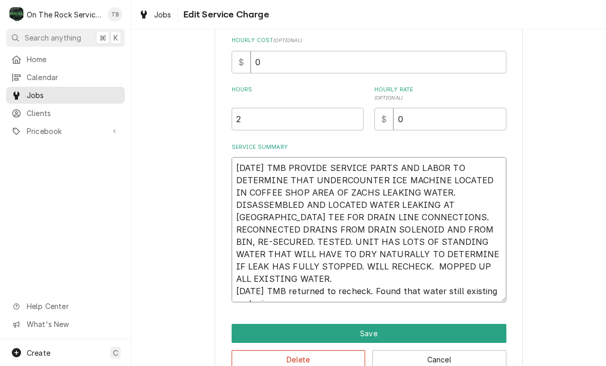
type textarea "x"
type textarea "8/13/25 TMB PROVIDE SERVICE PARTS AND LABOR TO DETERMINE THAT UNDERCOUNTER ICE …"
type textarea "x"
type textarea "8/13/25 TMB PROVIDE SERVICE PARTS AND LABOR TO DETERMINE THAT UNDERCOUNTER ICE …"
type textarea "x"
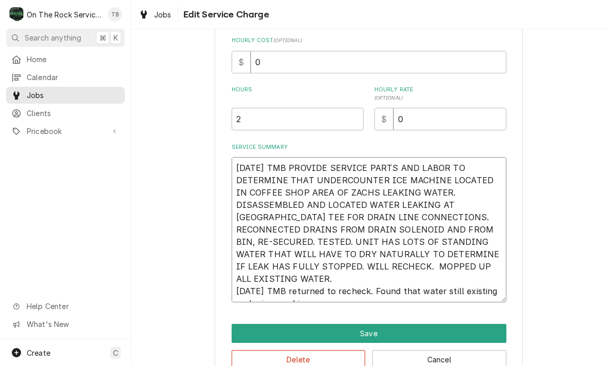
type textarea "8/13/25 TMB PROVIDE SERVICE PARTS AND LABOR TO DETERMINE THAT UNDERCOUNTER ICE …"
type textarea "x"
type textarea "8/13/25 TMB PROVIDE SERVICE PARTS AND LABOR TO DETERMINE THAT UNDERCOUNTER ICE …"
type textarea "x"
type textarea "8/13/25 TMB PROVIDE SERVICE PARTS AND LABOR TO DETERMINE THAT UNDERCOUNTER ICE …"
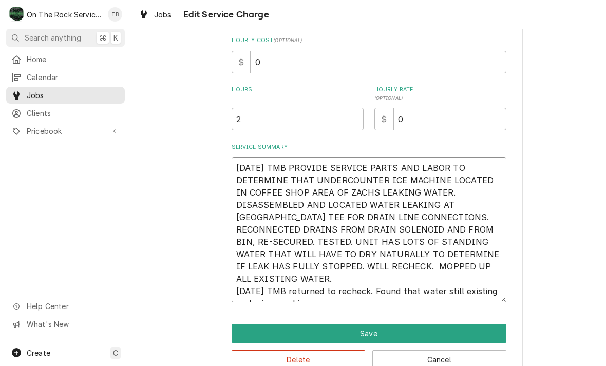
type textarea "x"
type textarea "8/13/25 TMB PROVIDE SERVICE PARTS AND LABOR TO DETERMINE THAT UNDERCOUNTER ICE …"
type textarea "x"
type textarea "8/13/25 TMB PROVIDE SERVICE PARTS AND LABOR TO DETERMINE THAT UNDERCOUNTER ICE …"
type textarea "x"
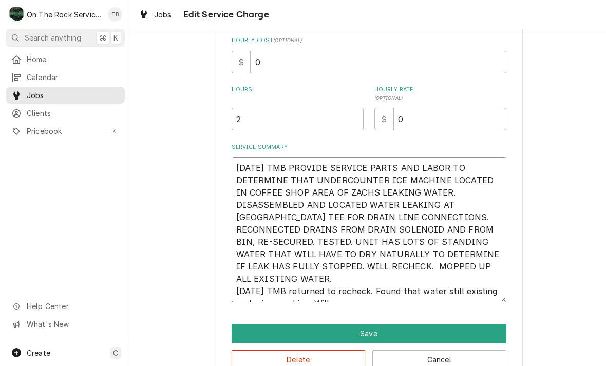
type textarea "8/13/25 TMB PROVIDE SERVICE PARTS AND LABOR TO DETERMINE THAT UNDERCOUNTER ICE …"
type textarea "x"
type textarea "8/13/25 TMB PROVIDE SERVICE PARTS AND LABOR TO DETERMINE THAT UNDERCOUNTER ICE …"
type textarea "x"
type textarea "8/13/25 TMB PROVIDE SERVICE PARTS AND LABOR TO DETERMINE THAT UNDERCOUNTER ICE …"
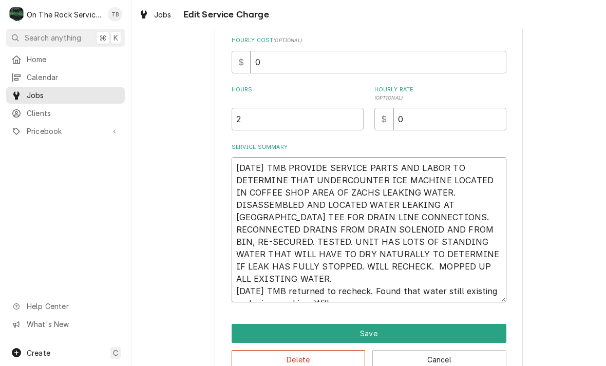
type textarea "x"
type textarea "8/13/25 TMB PROVIDE SERVICE PARTS AND LABOR TO DETERMINE THAT UNDERCOUNTER ICE …"
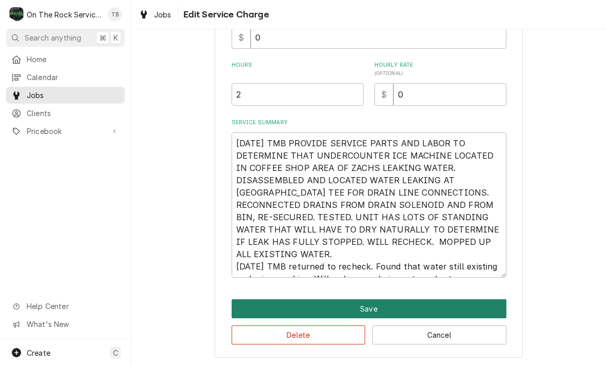
click at [373, 309] on button "Save" at bounding box center [369, 308] width 275 height 19
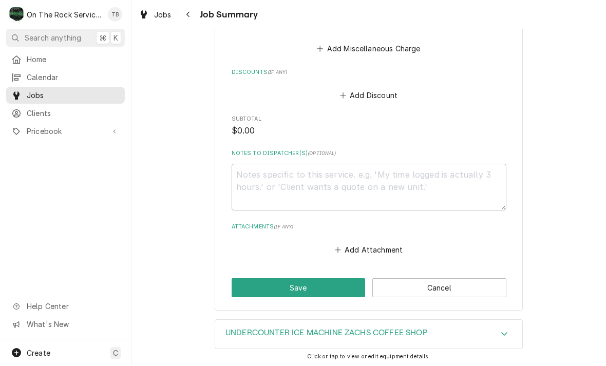
scroll to position [655, 0]
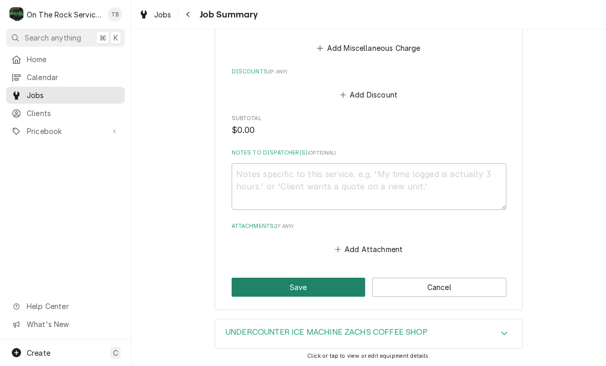
click at [327, 278] on button "Save" at bounding box center [299, 287] width 134 height 19
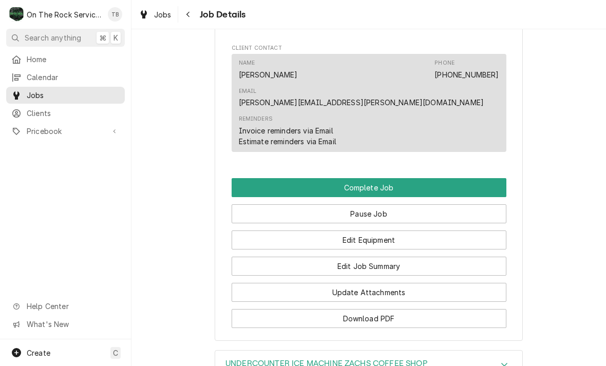
scroll to position [899, 0]
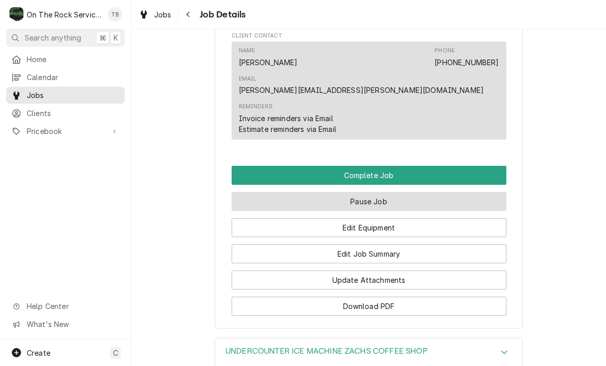
click at [382, 192] on button "Pause Job" at bounding box center [369, 201] width 275 height 19
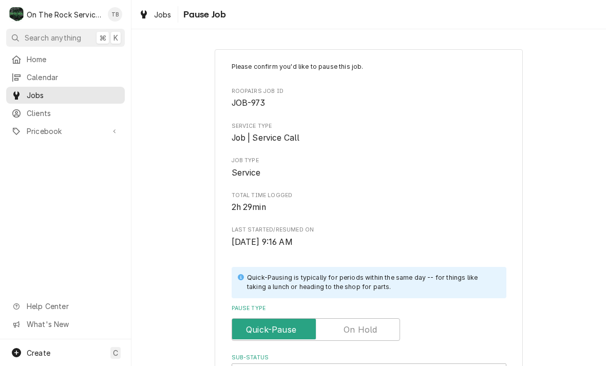
click at [373, 318] on input "Pause Type" at bounding box center [315, 329] width 159 height 23
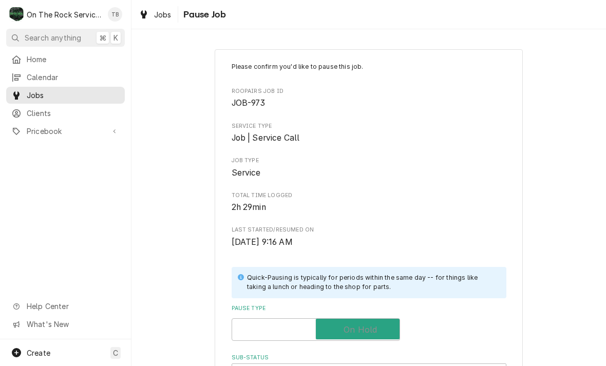
checkbox input "true"
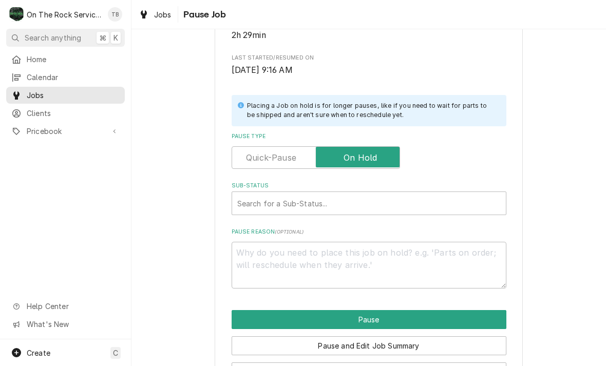
scroll to position [174, 0]
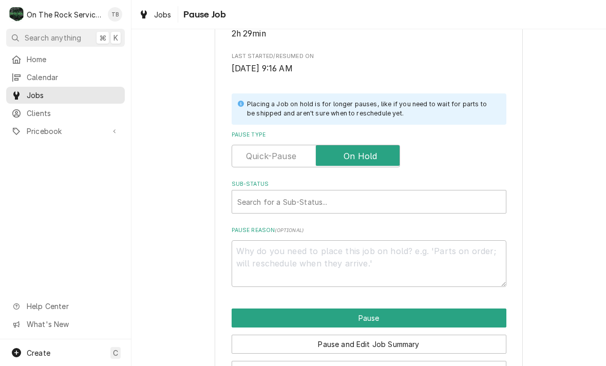
click at [292, 220] on div "Please confirm you'd like to pause this job. Roopairs Job ID JOB-973 Service Ty…" at bounding box center [369, 88] width 275 height 398
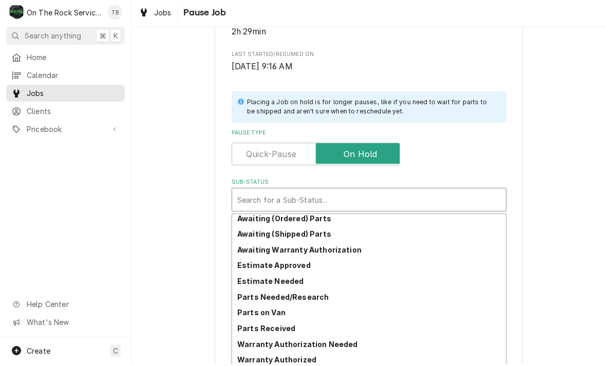
scroll to position [51, 0]
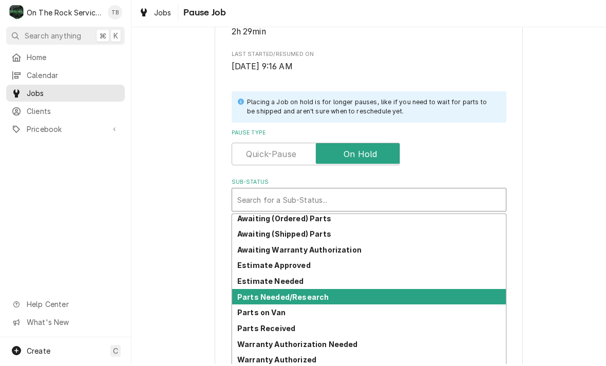
click at [320, 300] on div "Parts Needed/Research" at bounding box center [369, 299] width 274 height 16
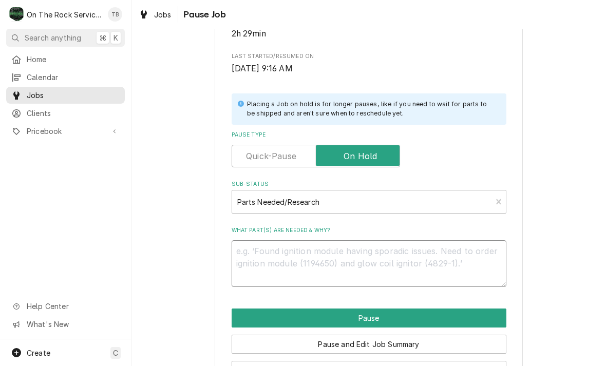
click at [275, 254] on textarea "What part(s) are needed & why?" at bounding box center [369, 263] width 275 height 47
type textarea "x"
type textarea "D"
type textarea "x"
type textarea "Dr"
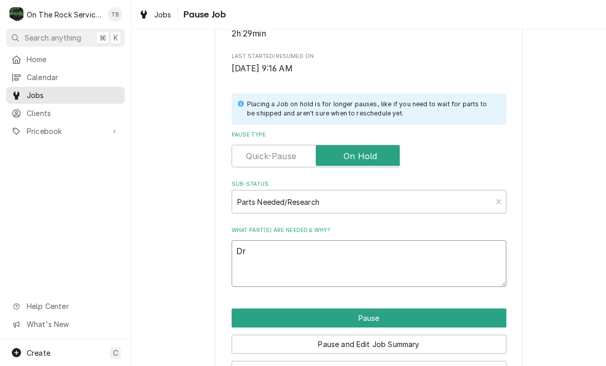
type textarea "x"
type textarea "Dra"
type textarea "x"
type textarea "Drain"
type textarea "x"
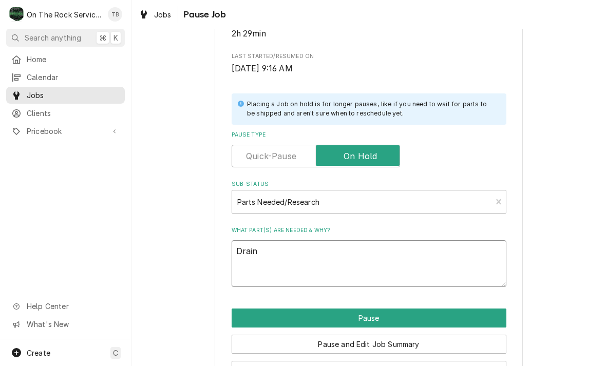
type textarea "Drain"
type textarea "x"
type textarea "Drain p"
type textarea "x"
type textarea "Drain pa"
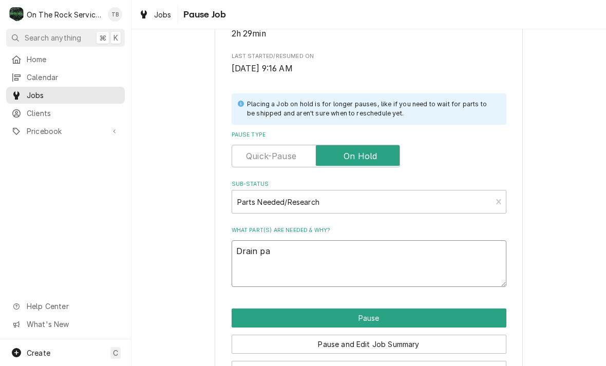
type textarea "x"
type textarea "Drain par"
type textarea "x"
type textarea "Drain pargt"
type textarea "x"
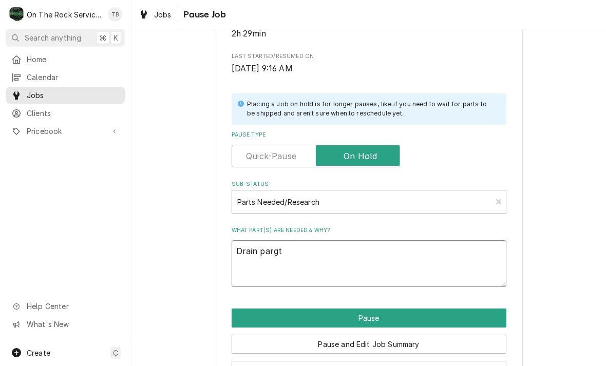
type textarea "Drain pargts"
type textarea "x"
type textarea "Drain parts"
type textarea "x"
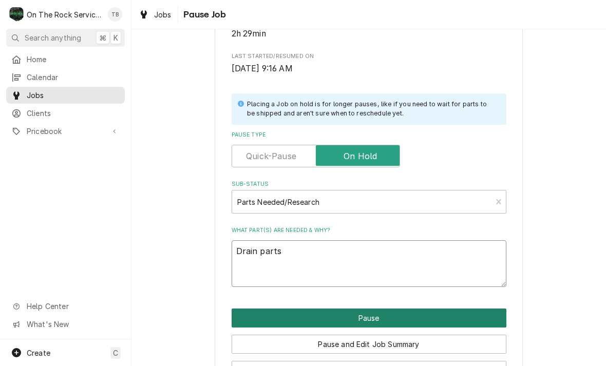
type textarea "Drain parts"
click at [384, 313] on button "Pause" at bounding box center [369, 318] width 275 height 19
type textarea "x"
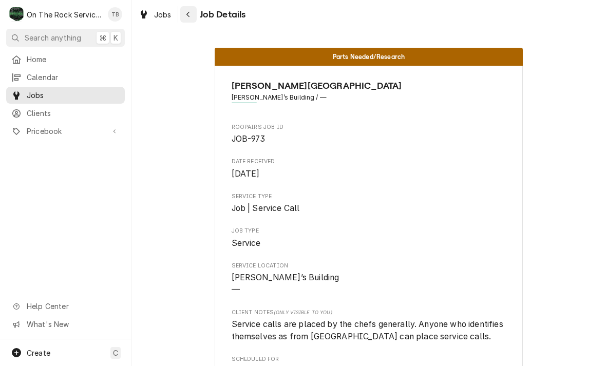
click at [195, 11] on button "Navigate back" at bounding box center [188, 14] width 16 height 16
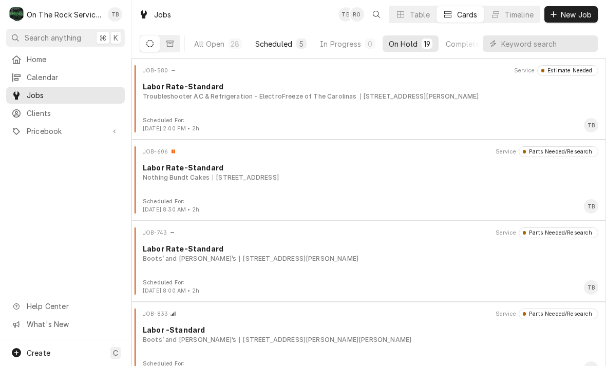
click at [280, 39] on div "Scheduled" at bounding box center [273, 44] width 37 height 11
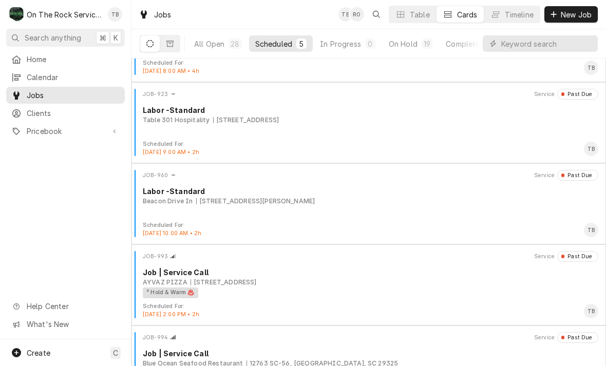
scroll to position [59, 0]
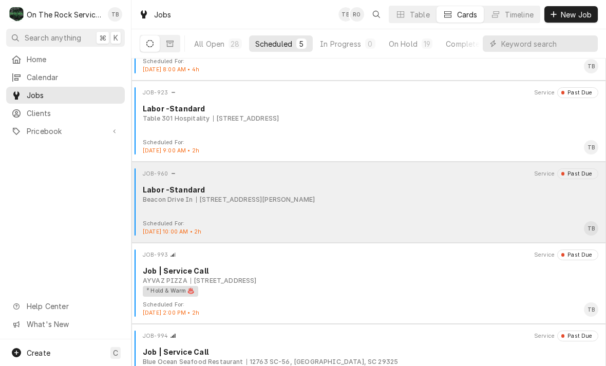
click at [315, 200] on div "255 John B White Sr Blvd, Spartanburg, SC 29306" at bounding box center [255, 199] width 119 height 9
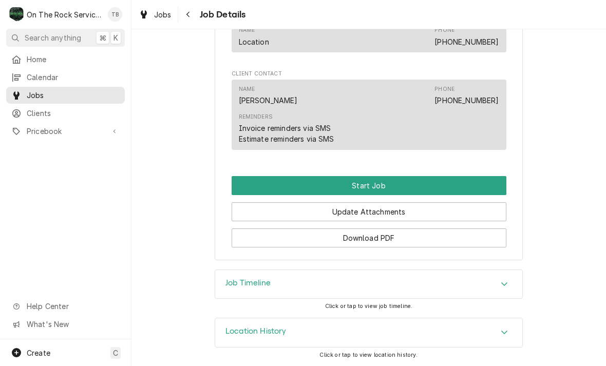
scroll to position [706, 0]
click at [509, 338] on div "Accordion Header" at bounding box center [504, 333] width 15 height 12
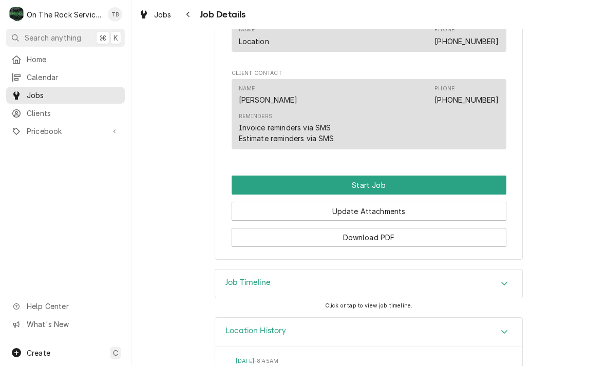
click at [501, 335] on icon "Accordion Header" at bounding box center [504, 332] width 7 height 8
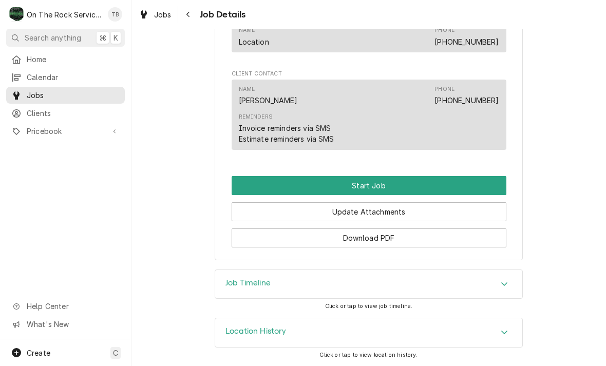
click at [507, 335] on icon "Accordion Header" at bounding box center [504, 332] width 7 height 8
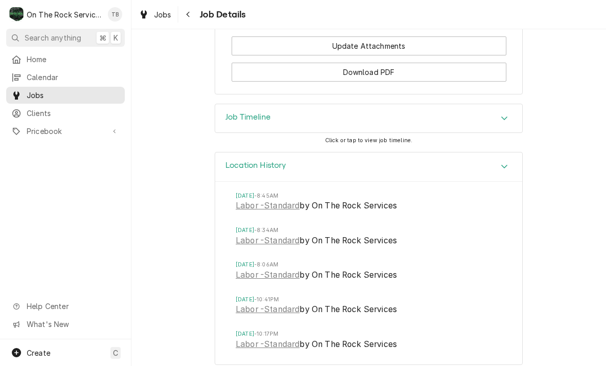
scroll to position [872, 0]
click at [404, 216] on li "Sun, Aug 10, 2025 - 8:45AM Labor -Standard by On The Rock Services" at bounding box center [369, 209] width 266 height 34
click at [389, 210] on span "Labor -Standard by On The Rock Services" at bounding box center [369, 206] width 266 height 14
click at [286, 211] on link "Labor -Standard" at bounding box center [268, 205] width 64 height 12
click at [248, 238] on link "Labor -Standard" at bounding box center [268, 240] width 64 height 12
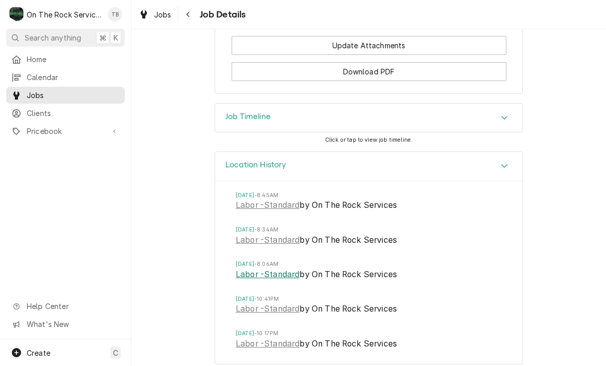
click at [241, 269] on link "Labor -Standard" at bounding box center [268, 275] width 64 height 12
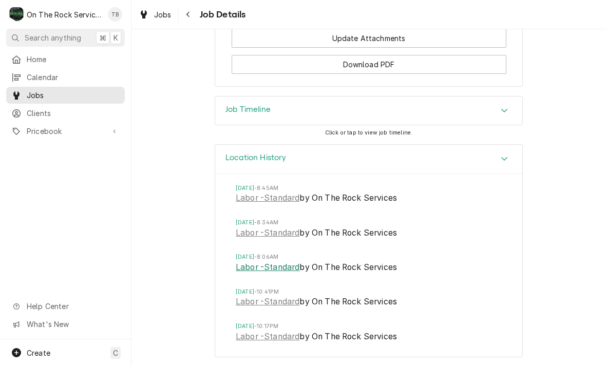
scroll to position [879, 0]
click at [248, 298] on link "Labor -Standard" at bounding box center [268, 302] width 64 height 12
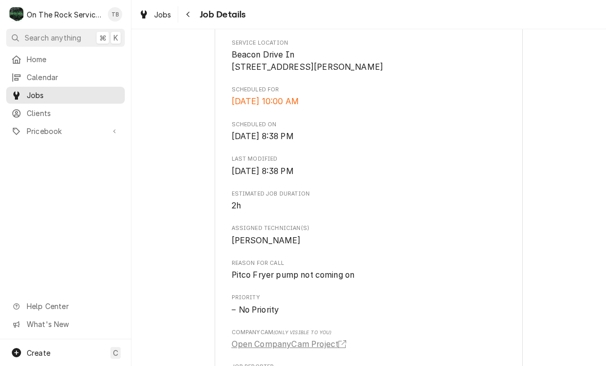
scroll to position [283, 0]
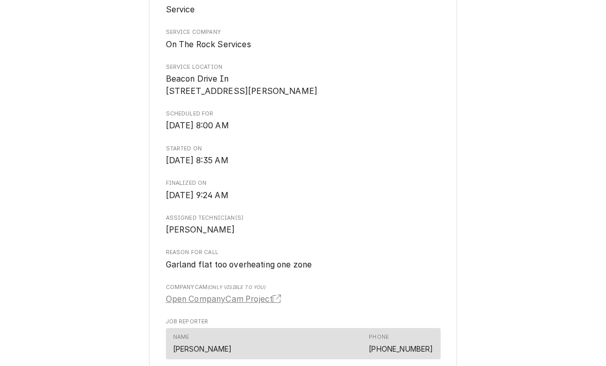
scroll to position [261, 0]
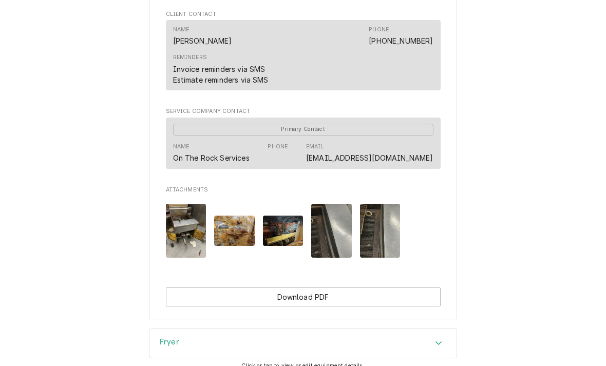
scroll to position [641, 0]
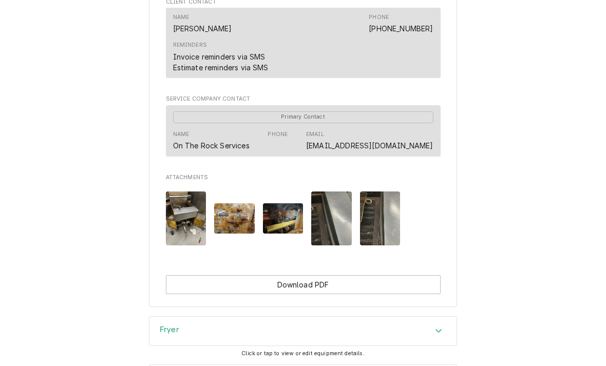
click at [178, 221] on img "Attachments" at bounding box center [186, 219] width 41 height 54
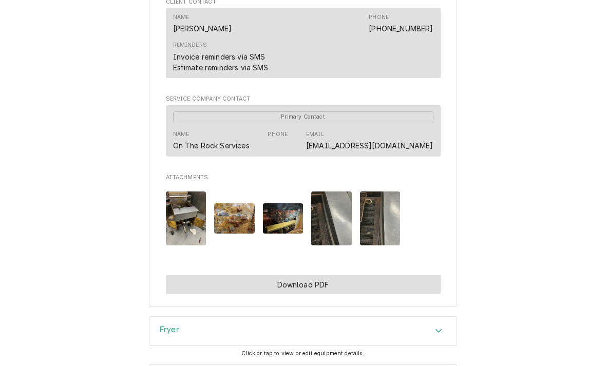
click at [175, 279] on button "Download PDF" at bounding box center [303, 284] width 275 height 19
